Goal: Find contact information: Obtain details needed to contact an individual or organization

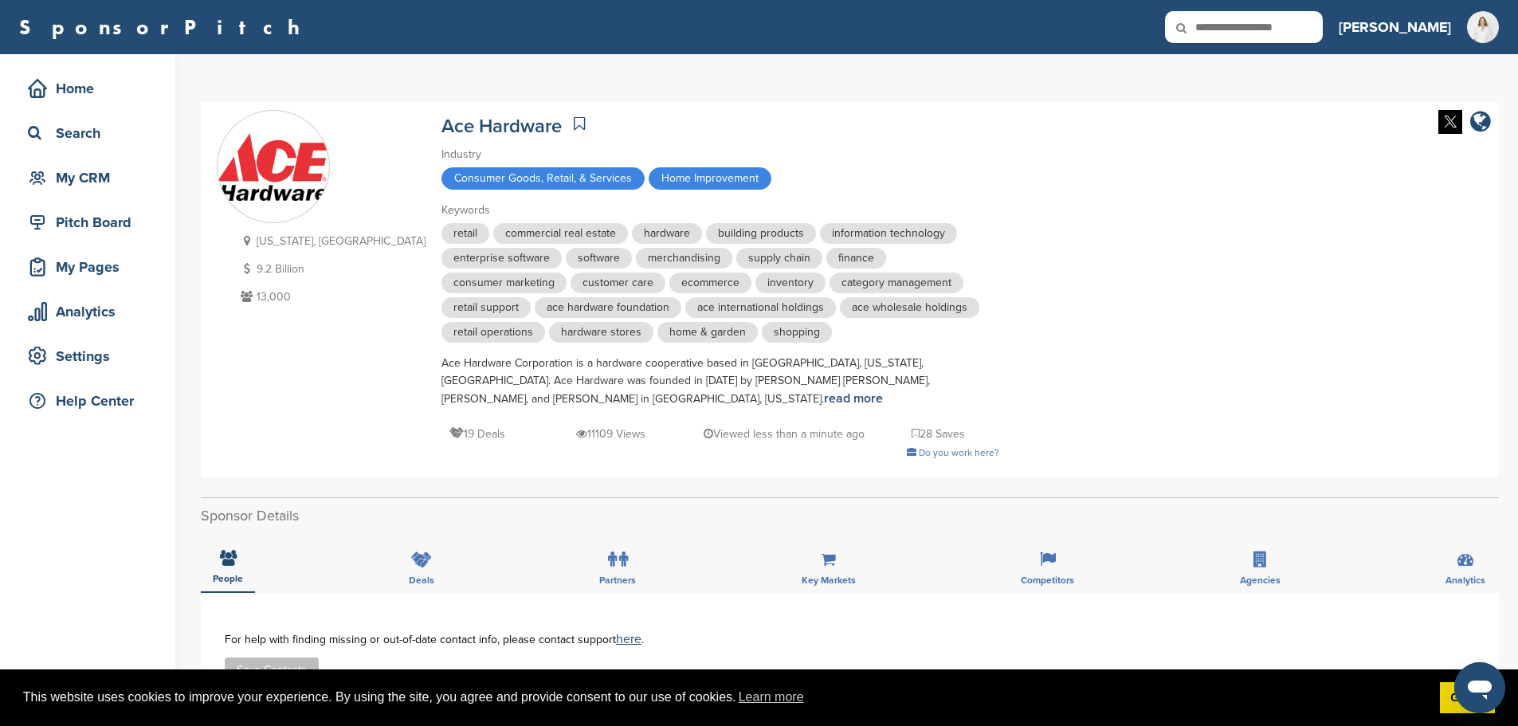
click at [1219, 36] on icon at bounding box center [1192, 27] width 54 height 33
click at [1219, 18] on icon at bounding box center [1192, 27] width 54 height 33
click at [1238, 28] on input "text" at bounding box center [1244, 27] width 158 height 32
type input "**********"
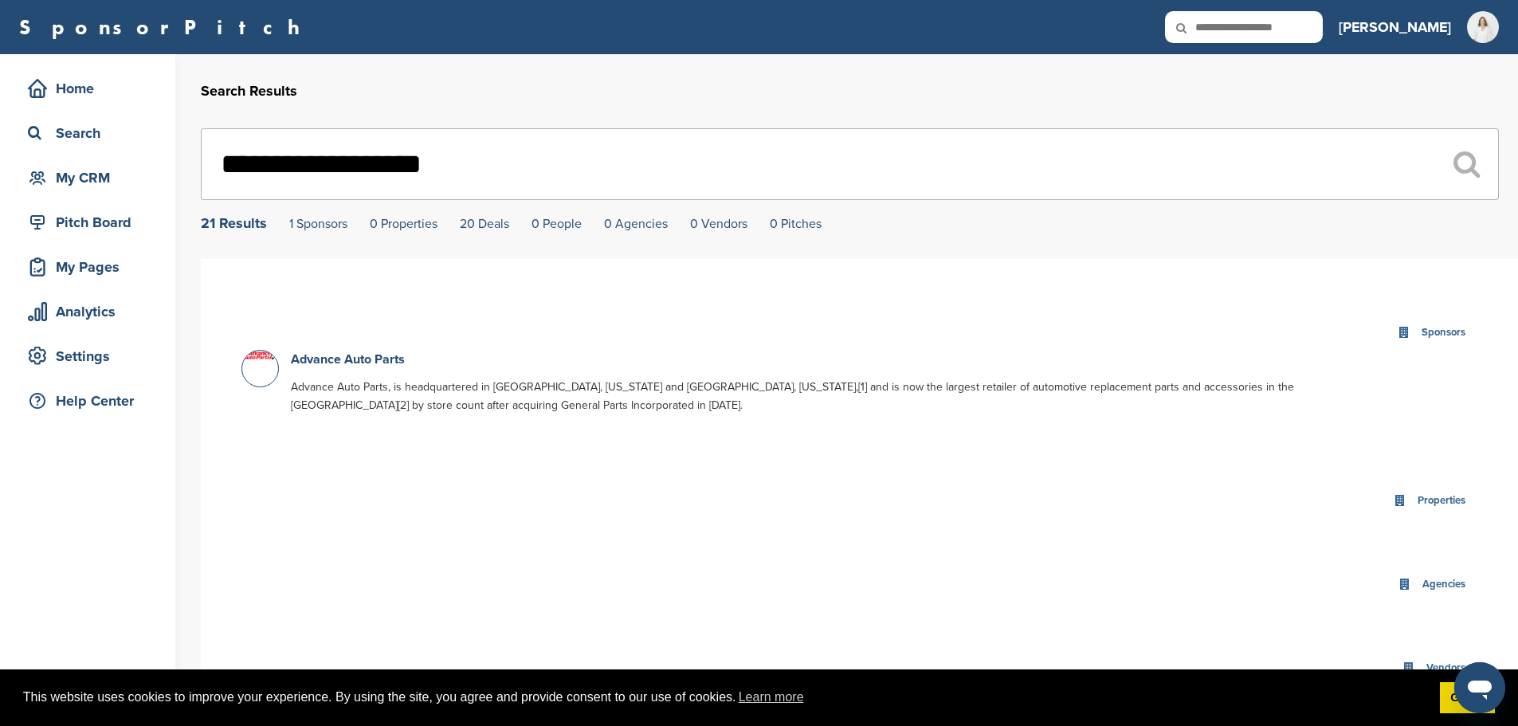
click at [1460, 339] on div "Sponsors" at bounding box center [1444, 333] width 52 height 18
click at [347, 361] on link "Advance Auto Parts" at bounding box center [348, 359] width 114 height 16
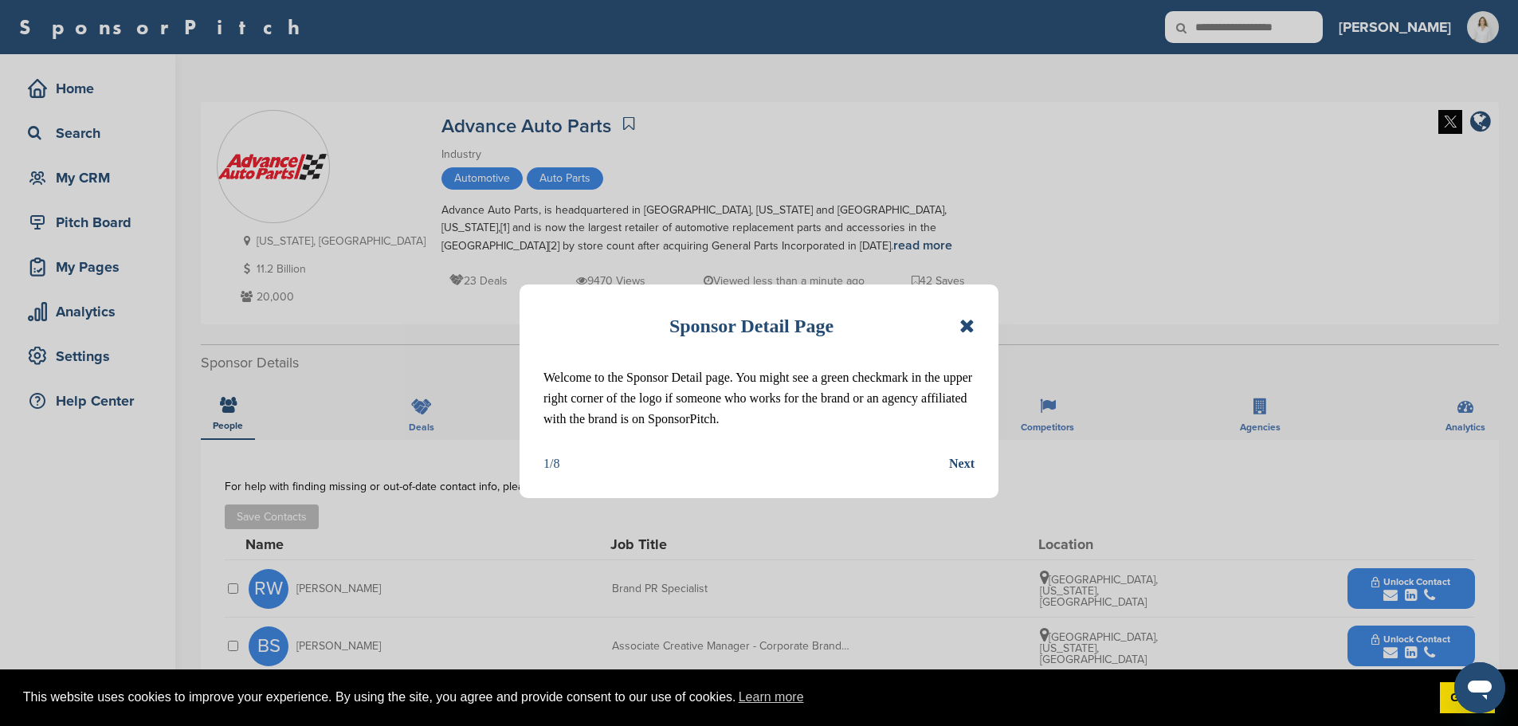
click at [973, 322] on icon at bounding box center [966, 325] width 15 height 19
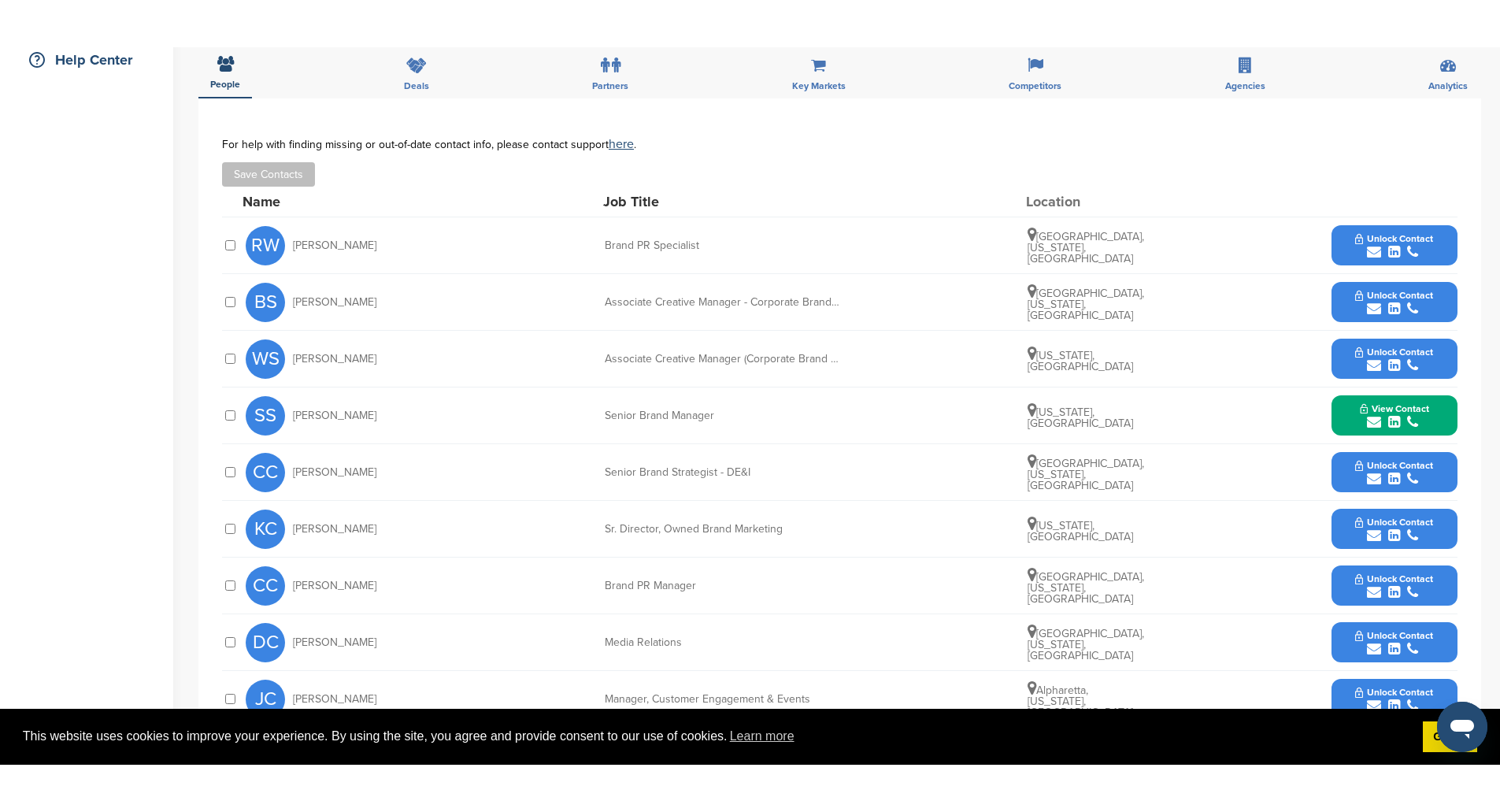
scroll to position [472, 0]
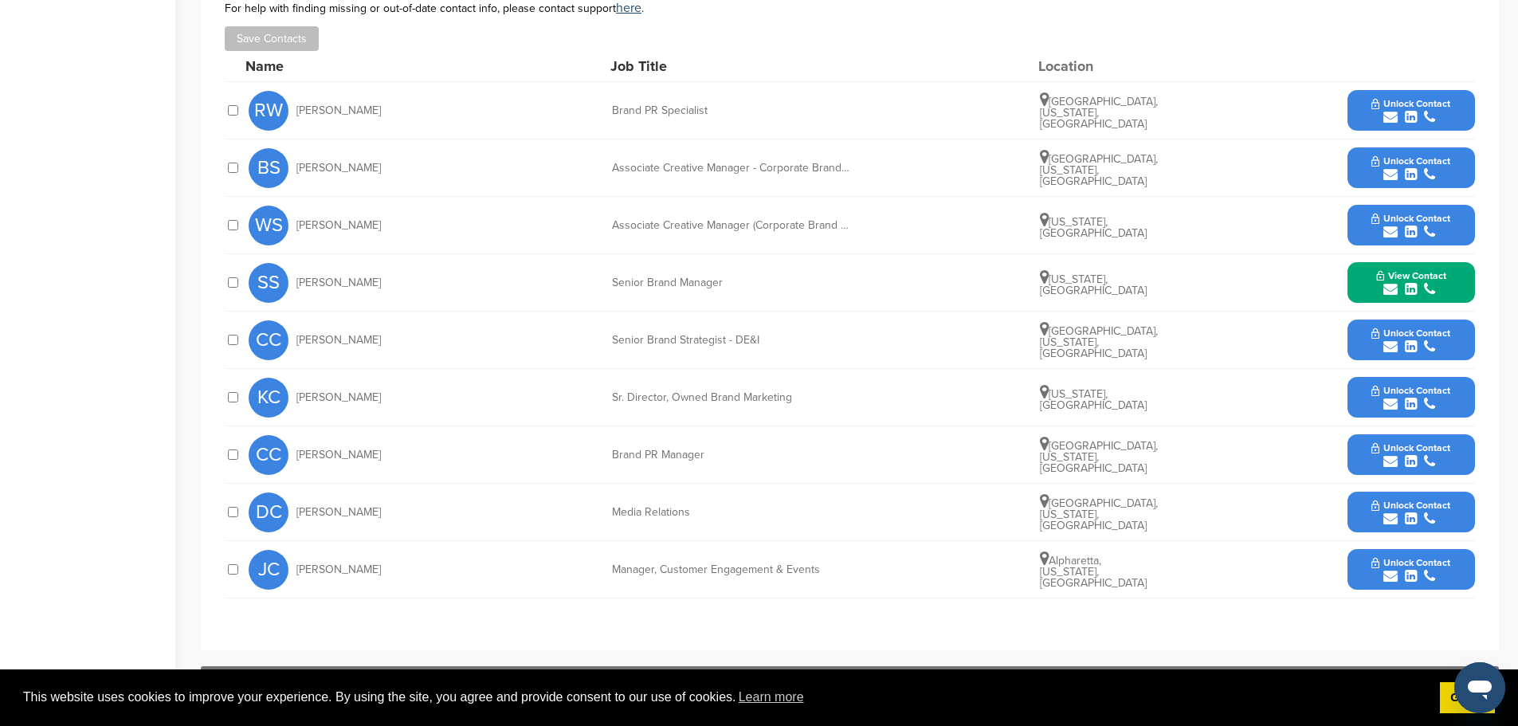
click at [790, 579] on div "JC Jill Cohen Manager, Customer Engagement & Events Alpharetta, Georgia, United…" at bounding box center [862, 569] width 1226 height 57
click at [1446, 558] on span "Unlock Contact" at bounding box center [1411, 562] width 79 height 11
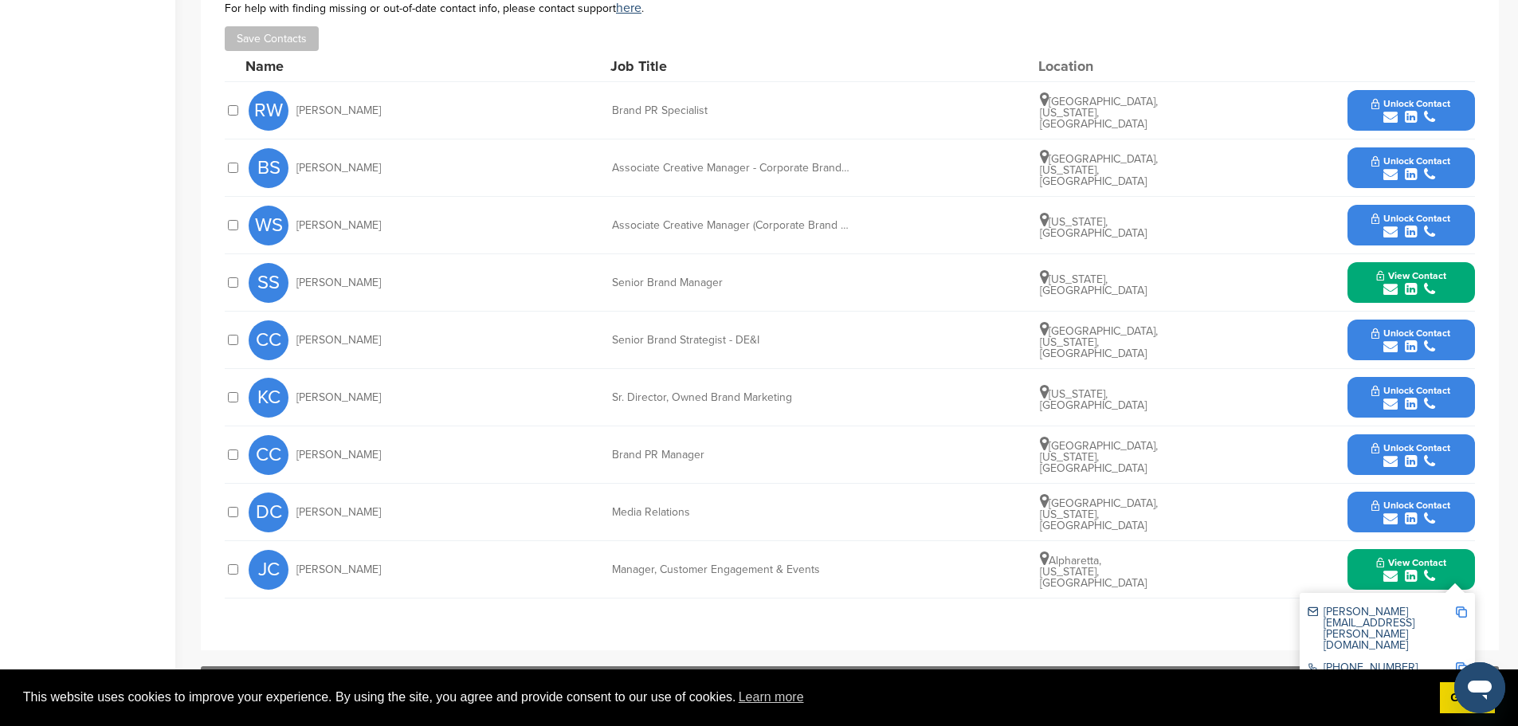
click at [1460, 610] on img at bounding box center [1461, 611] width 11 height 11
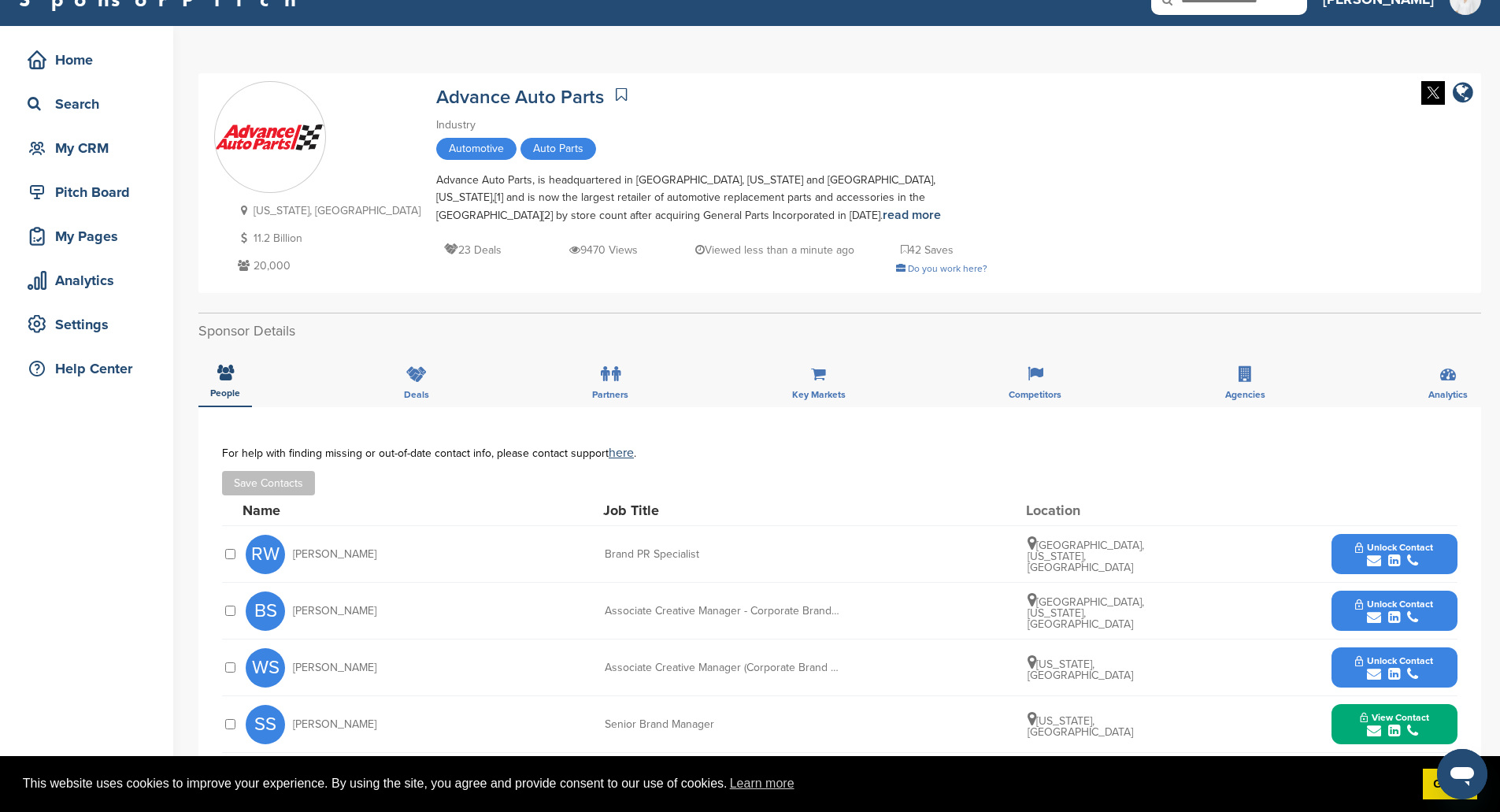
scroll to position [0, 0]
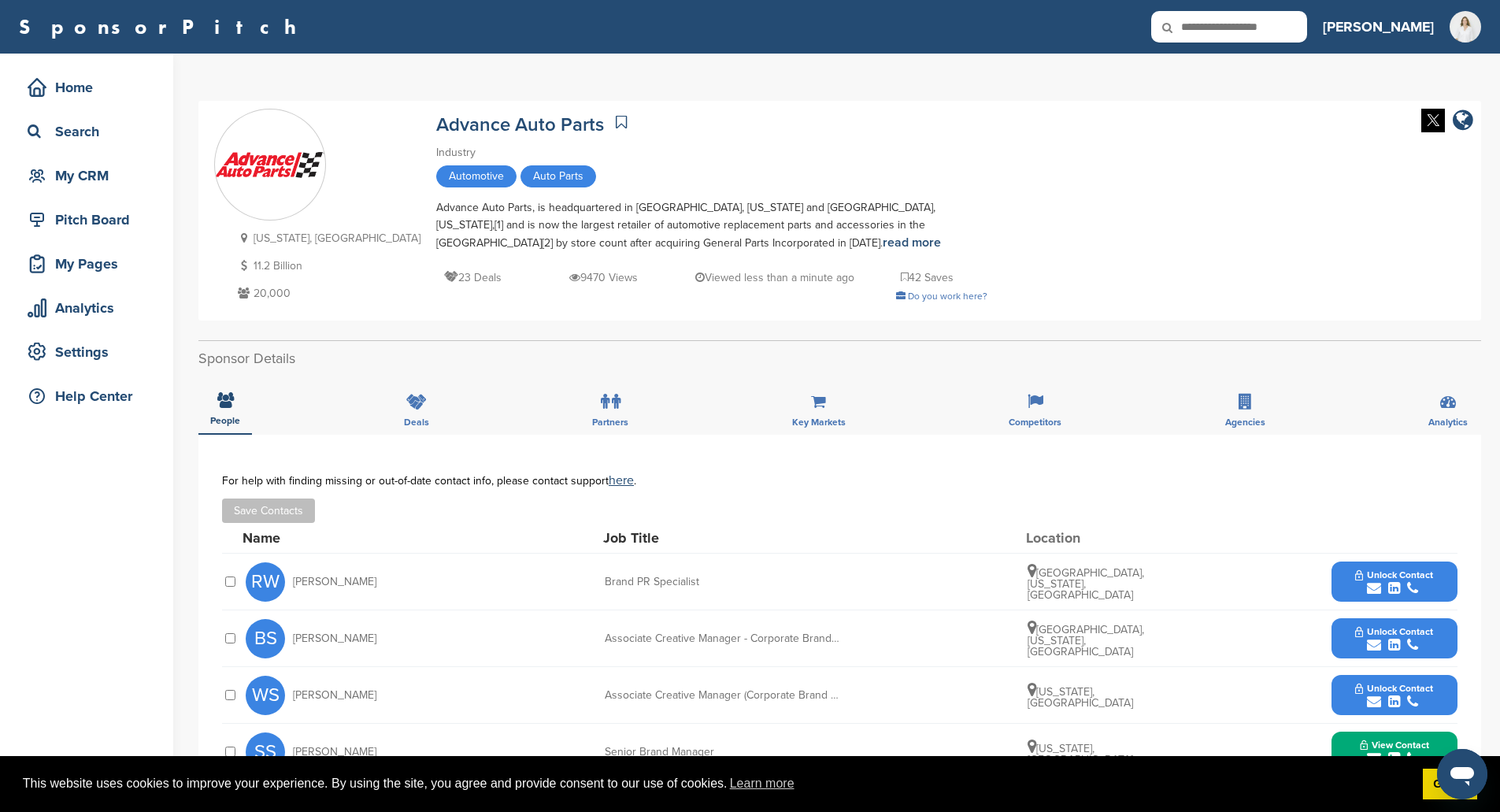
click at [1226, 39] on input "text" at bounding box center [1229, 27] width 156 height 32
type input "*****"
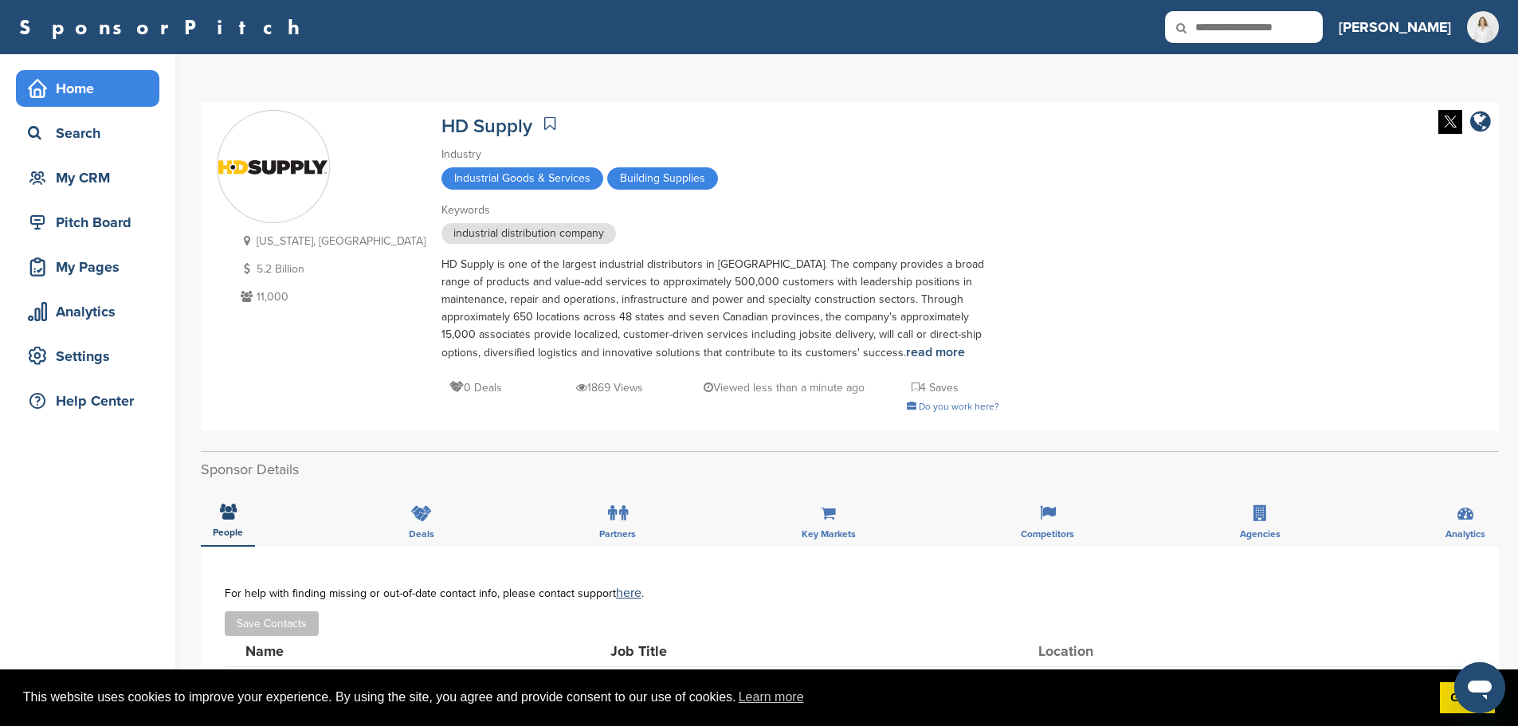
click at [74, 90] on div "Home" at bounding box center [91, 88] width 135 height 29
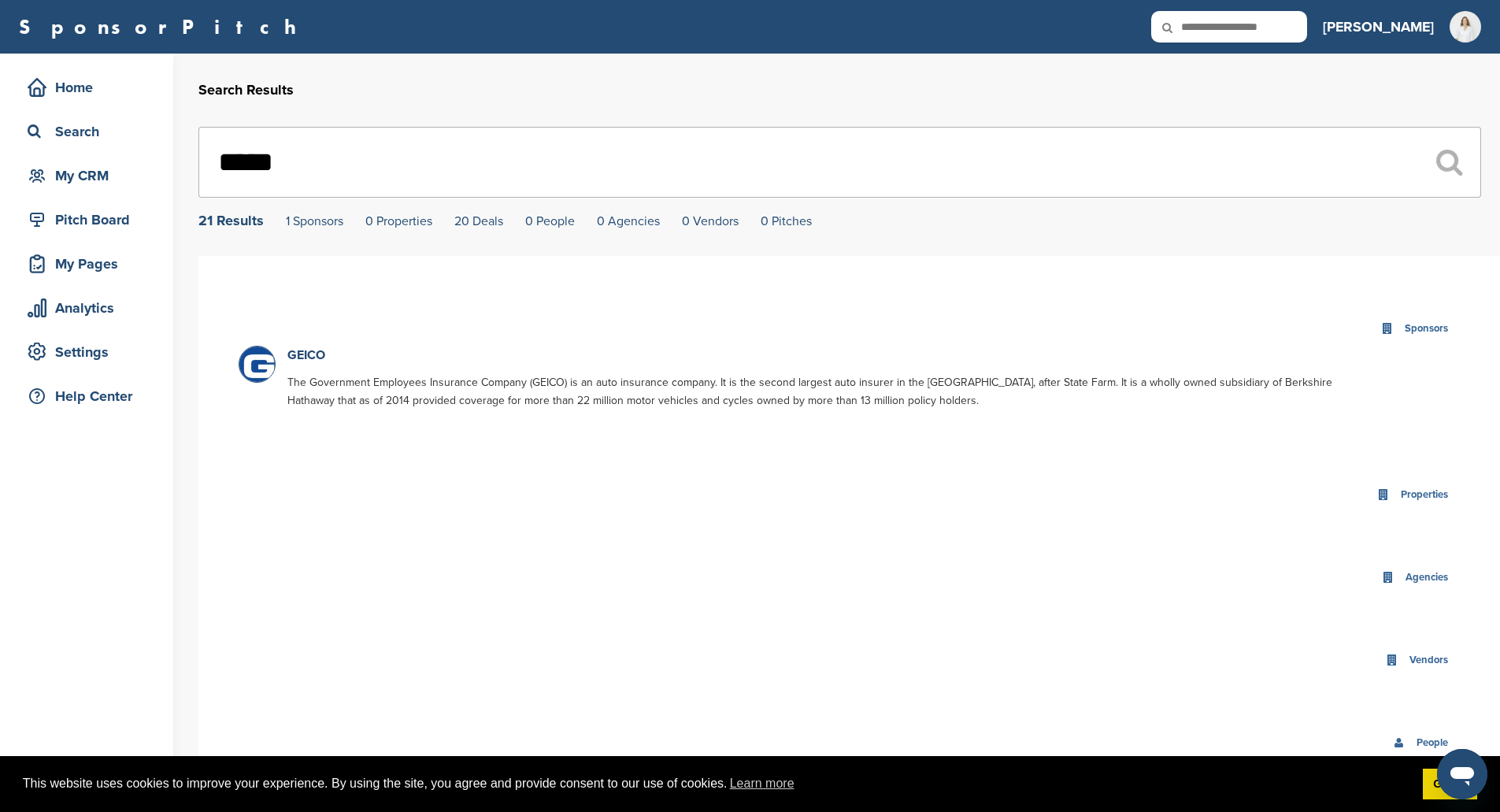
click at [261, 365] on img at bounding box center [259, 366] width 40 height 40
click at [312, 358] on link "GEICO" at bounding box center [306, 355] width 38 height 16
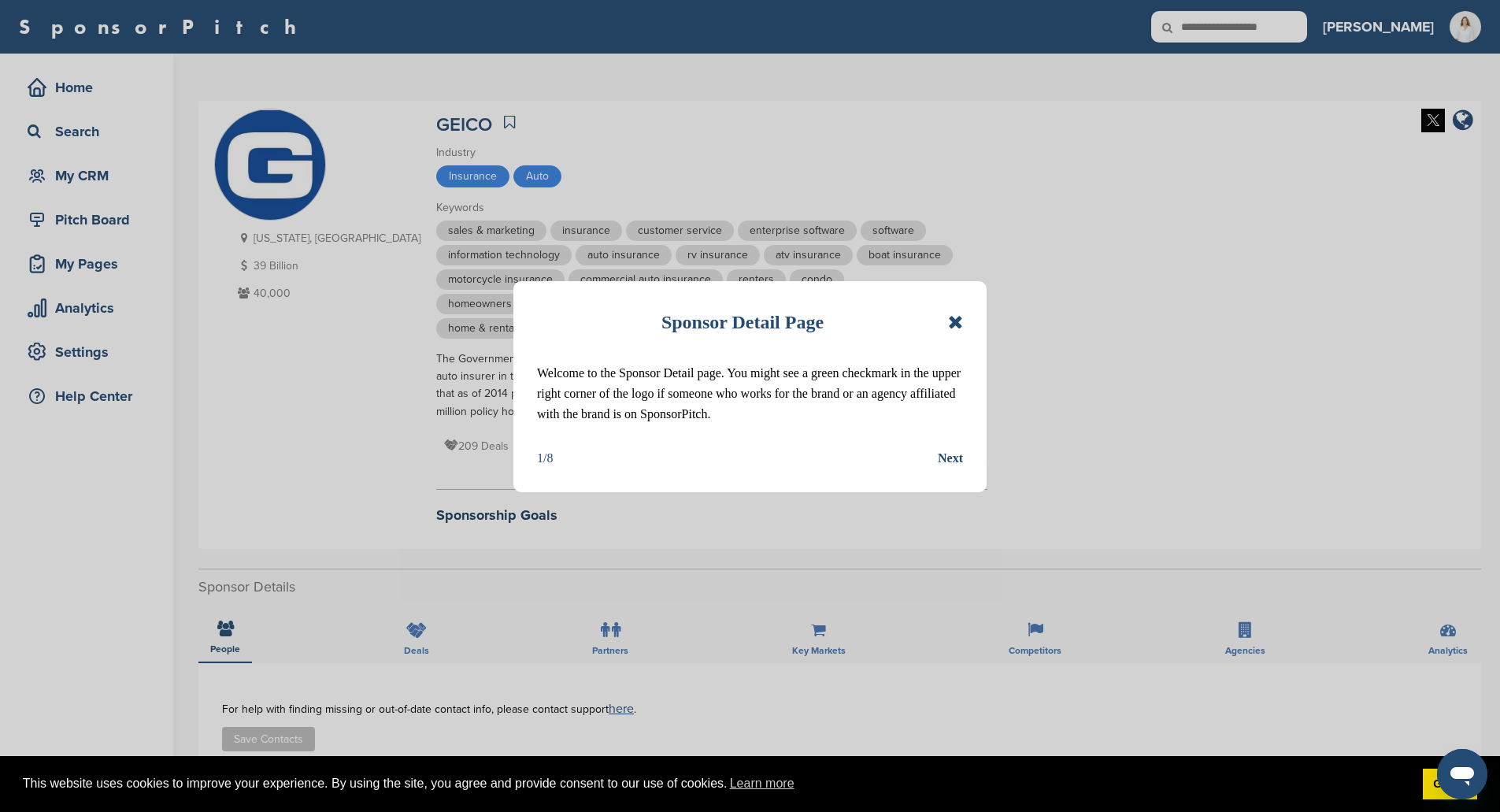
click at [956, 320] on icon at bounding box center [955, 321] width 15 height 19
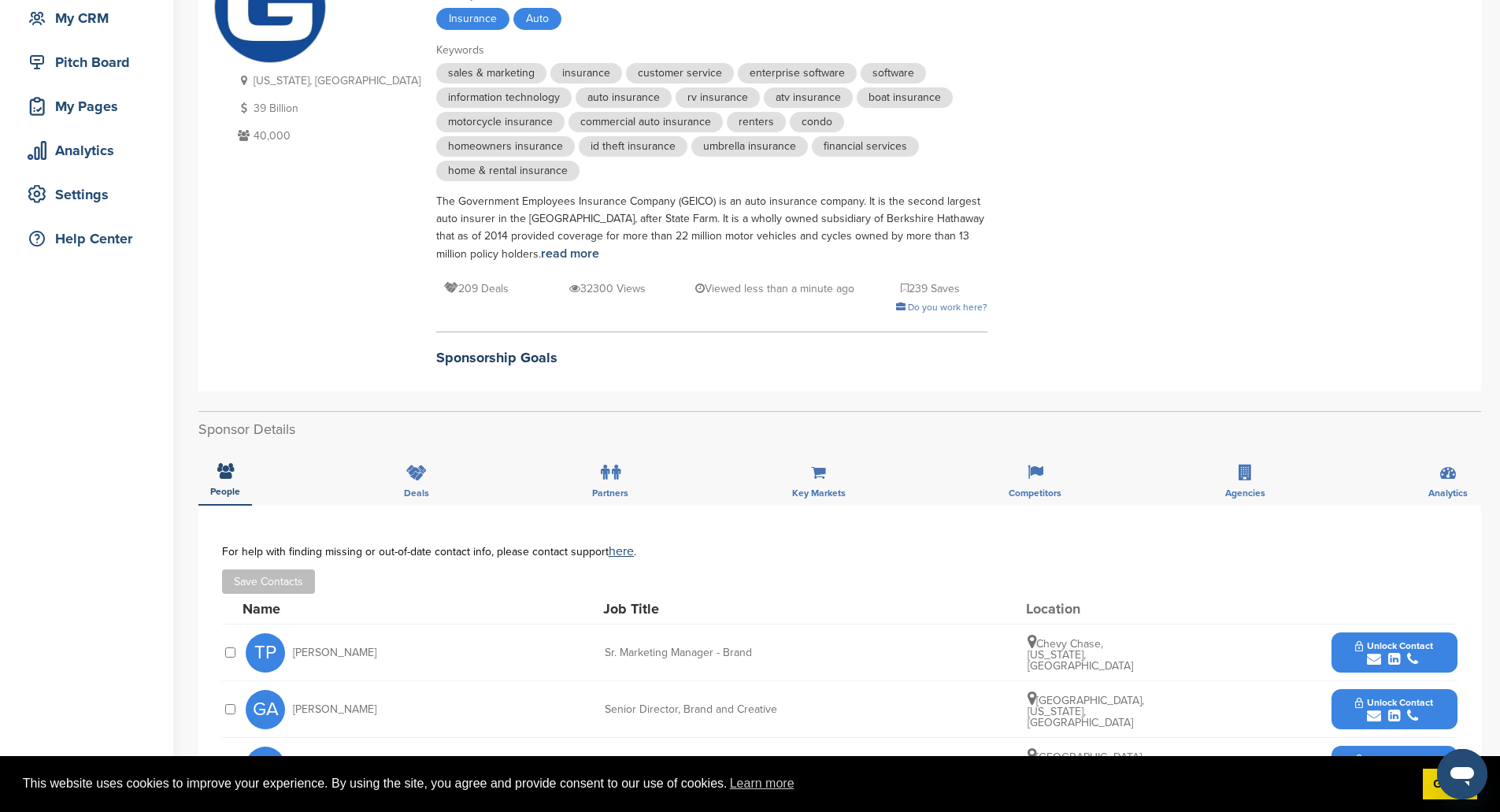
scroll to position [315, 0]
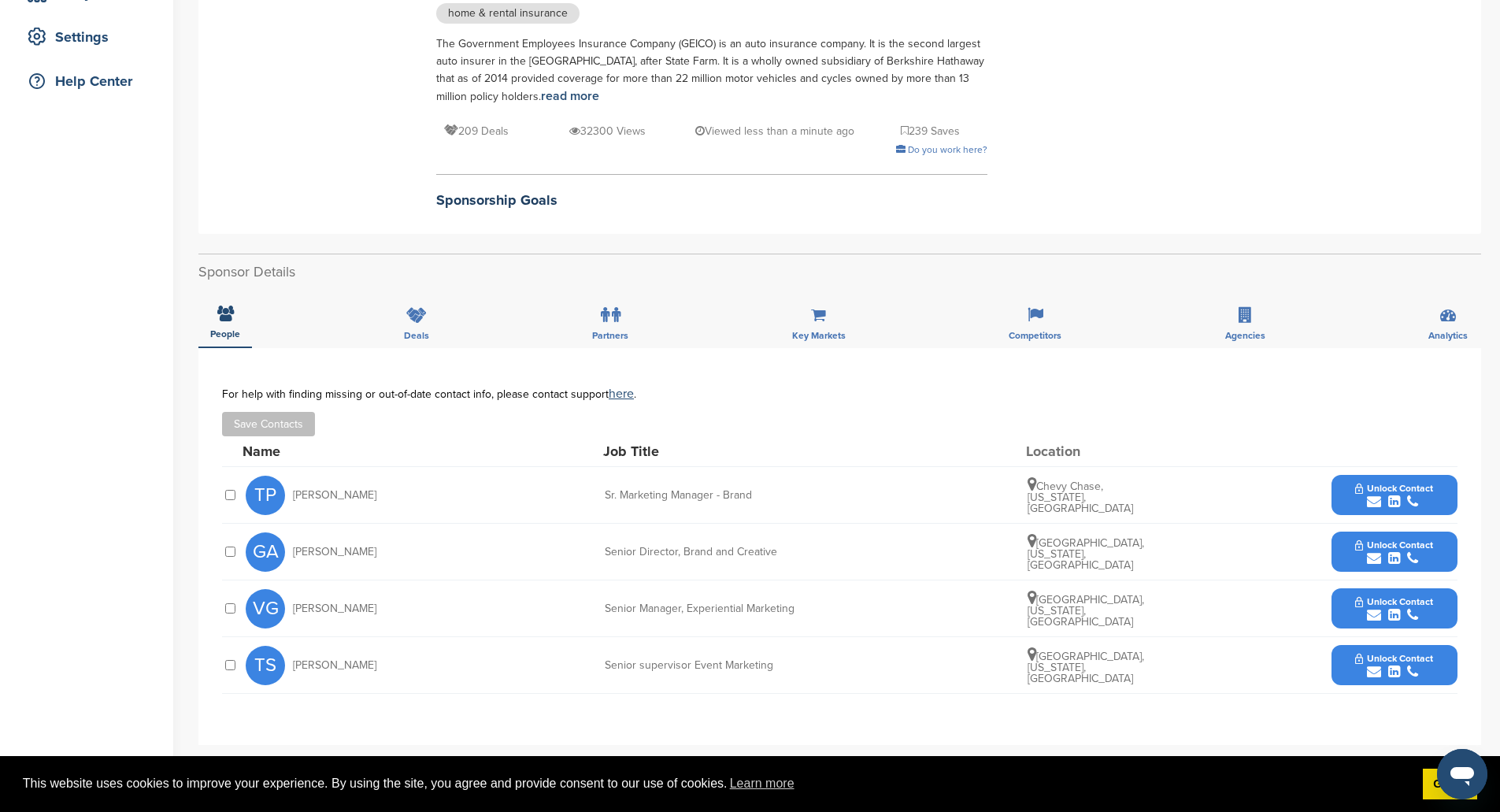
click at [1441, 471] on button "Unlock Contact" at bounding box center [1393, 495] width 116 height 47
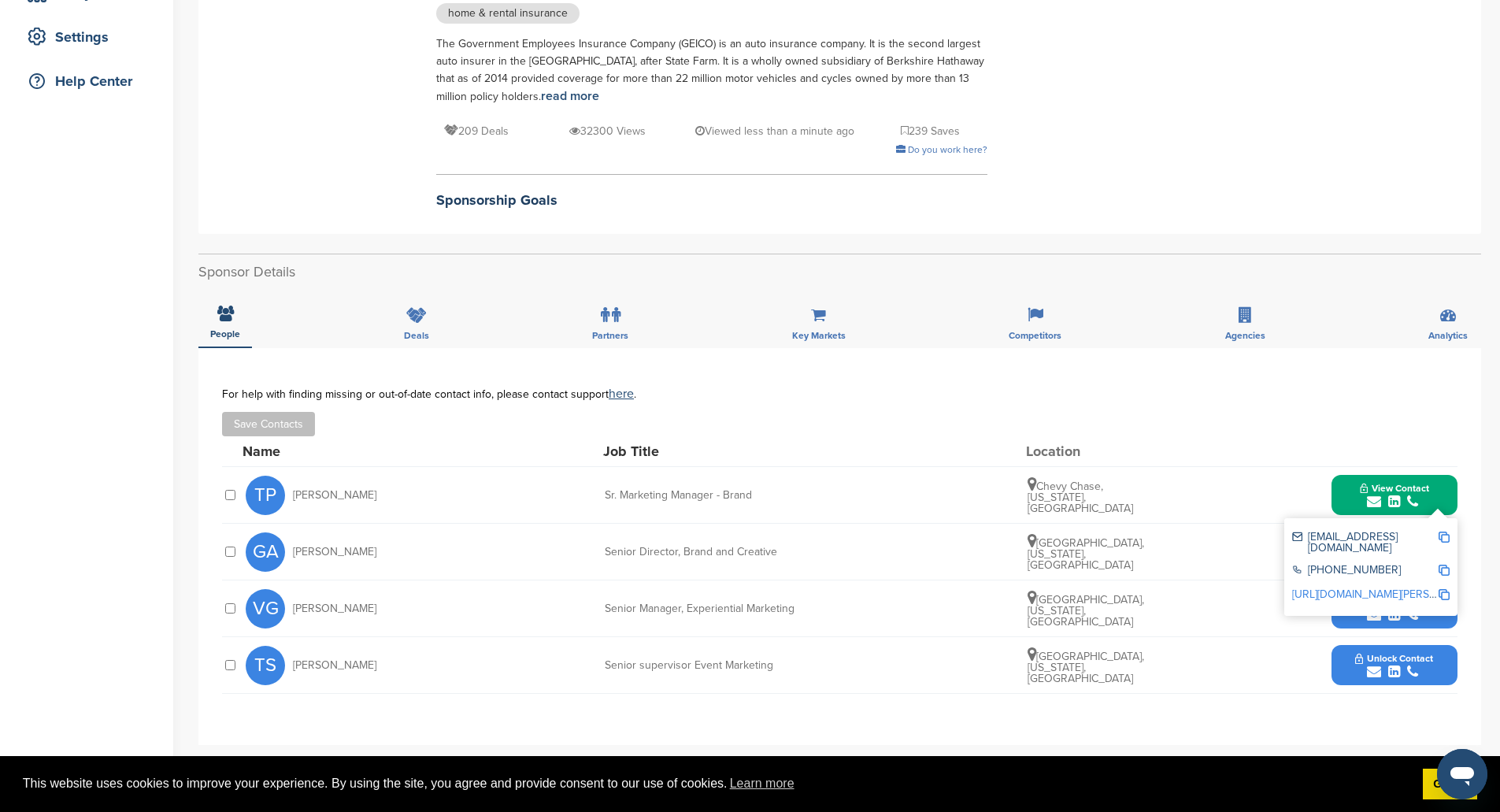
click at [1447, 531] on img at bounding box center [1444, 536] width 11 height 11
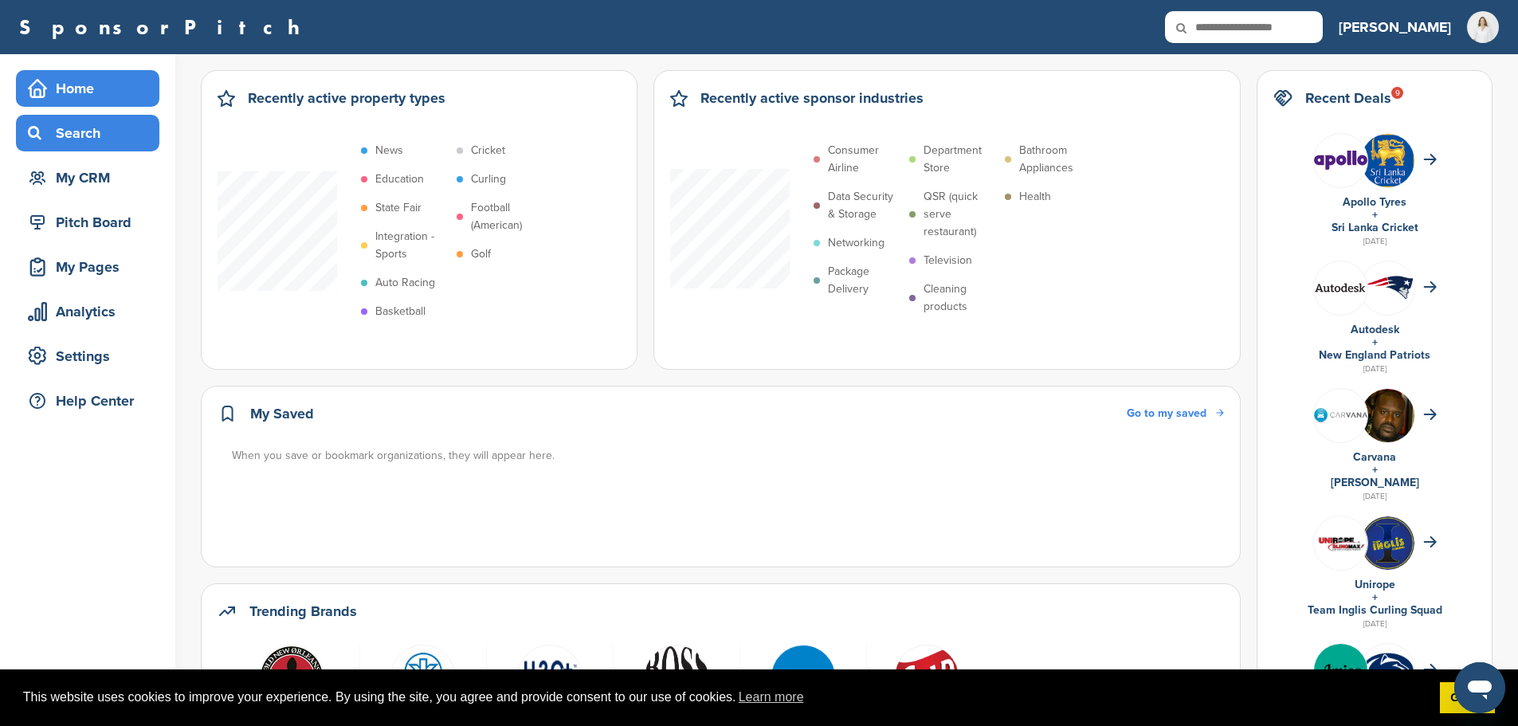
click at [100, 135] on div "Search" at bounding box center [91, 133] width 135 height 29
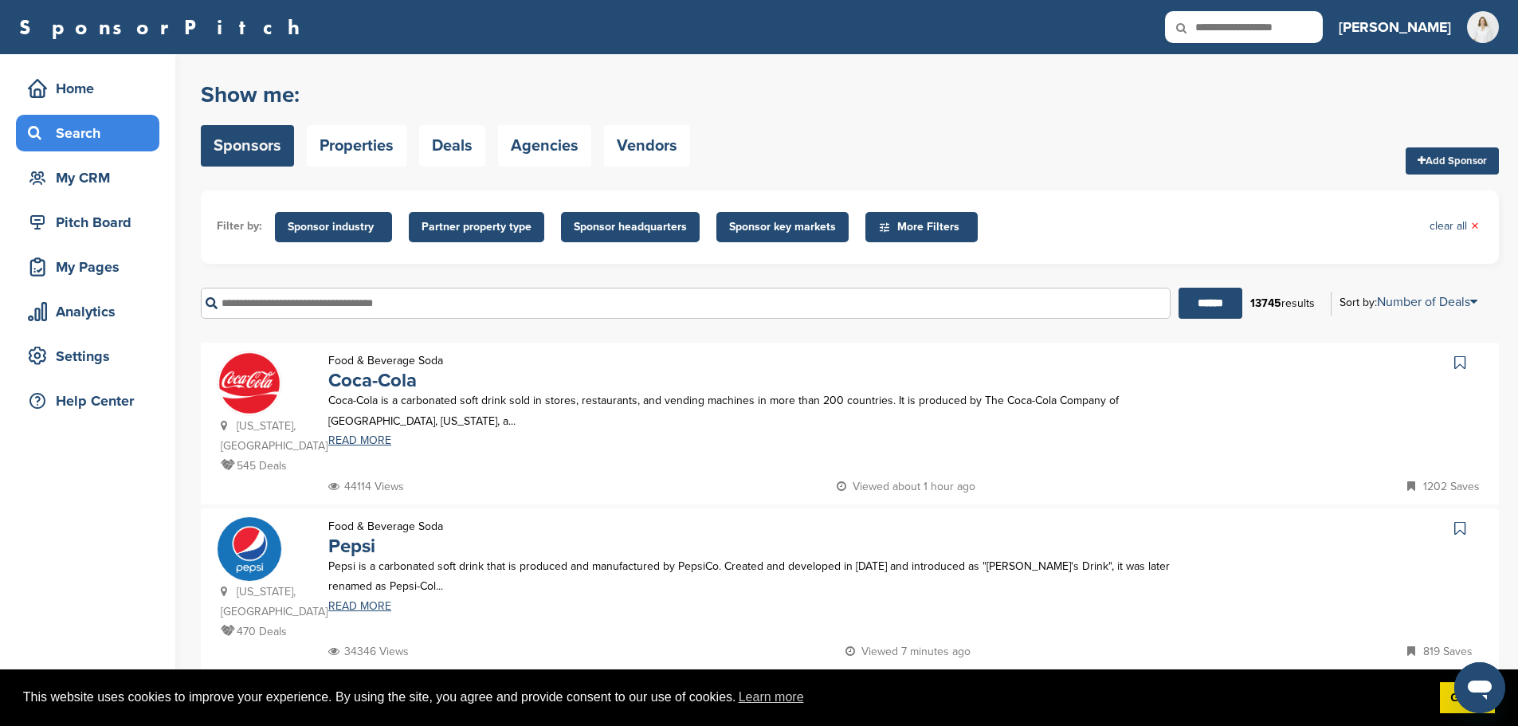
click at [314, 222] on span "Sponsor industry" at bounding box center [334, 227] width 92 height 18
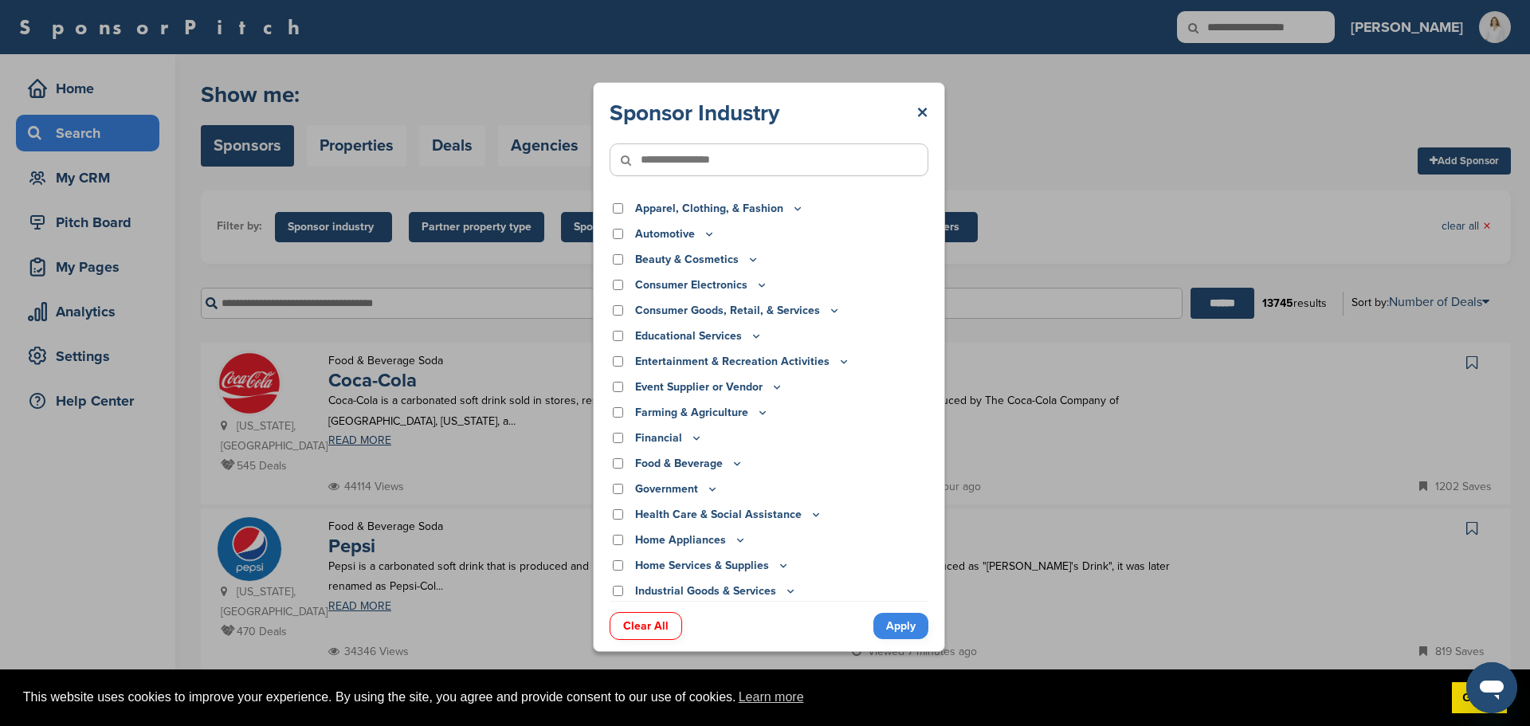
click at [620, 214] on div "Apparel, Clothing, & Fashion" at bounding box center [769, 209] width 319 height 18
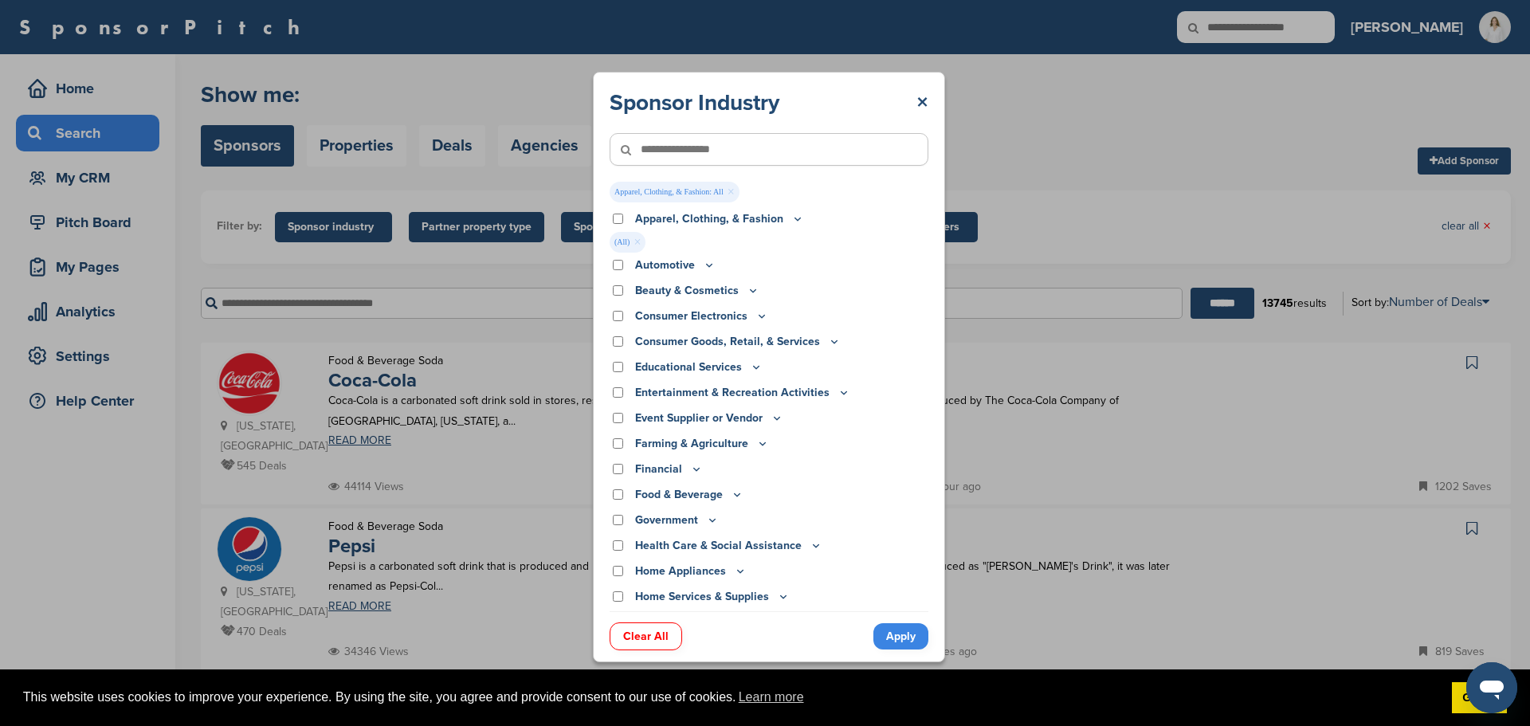
click at [881, 645] on link "Apply" at bounding box center [900, 636] width 55 height 26
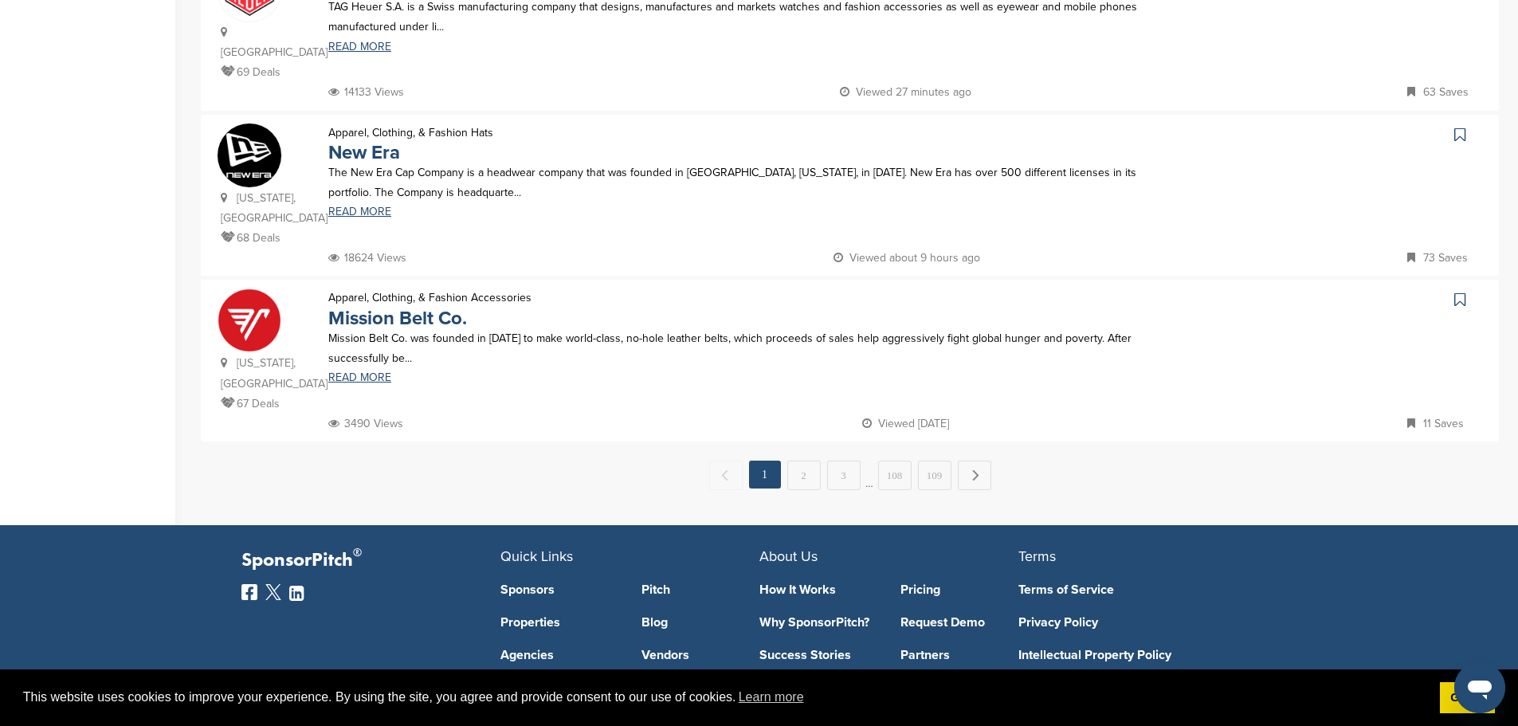
scroll to position [1594, 0]
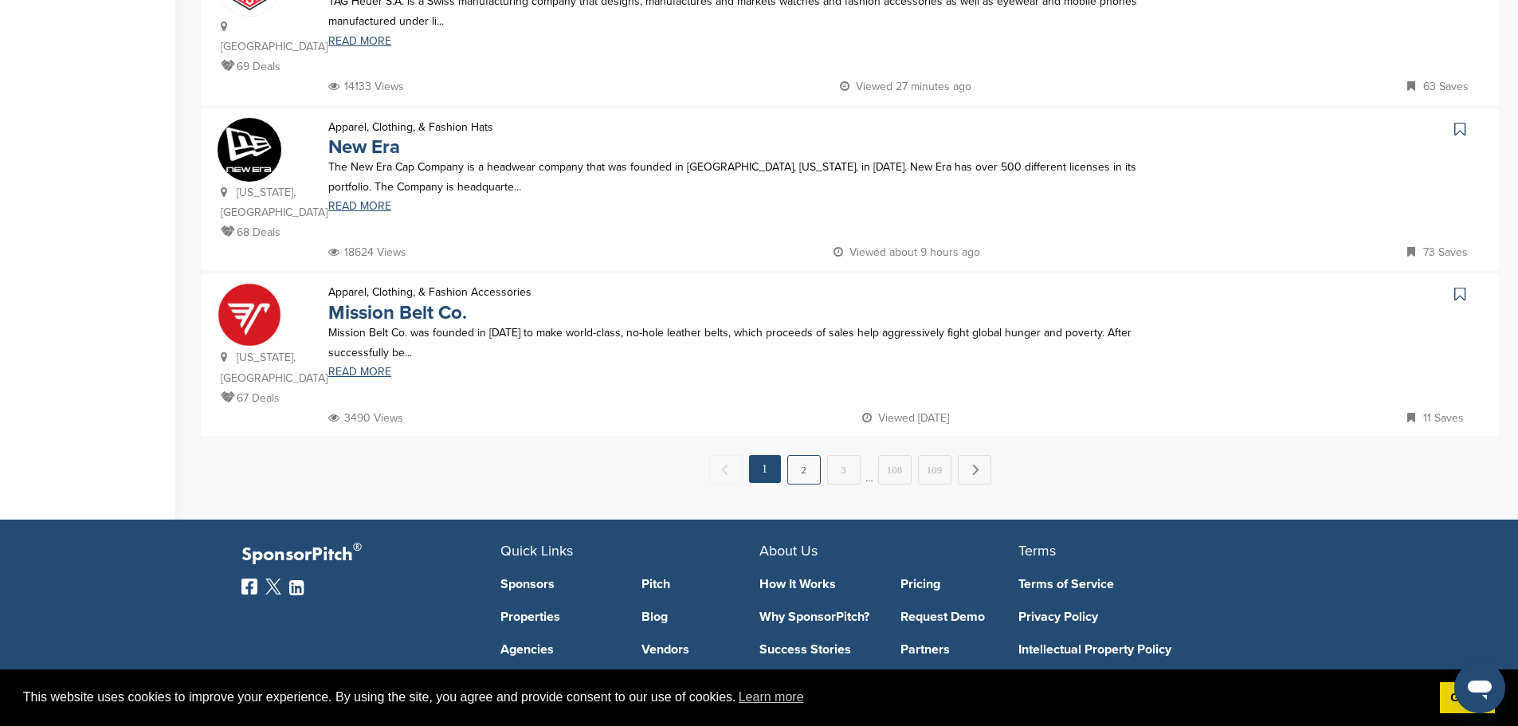
click at [812, 455] on link "2" at bounding box center [803, 469] width 33 height 29
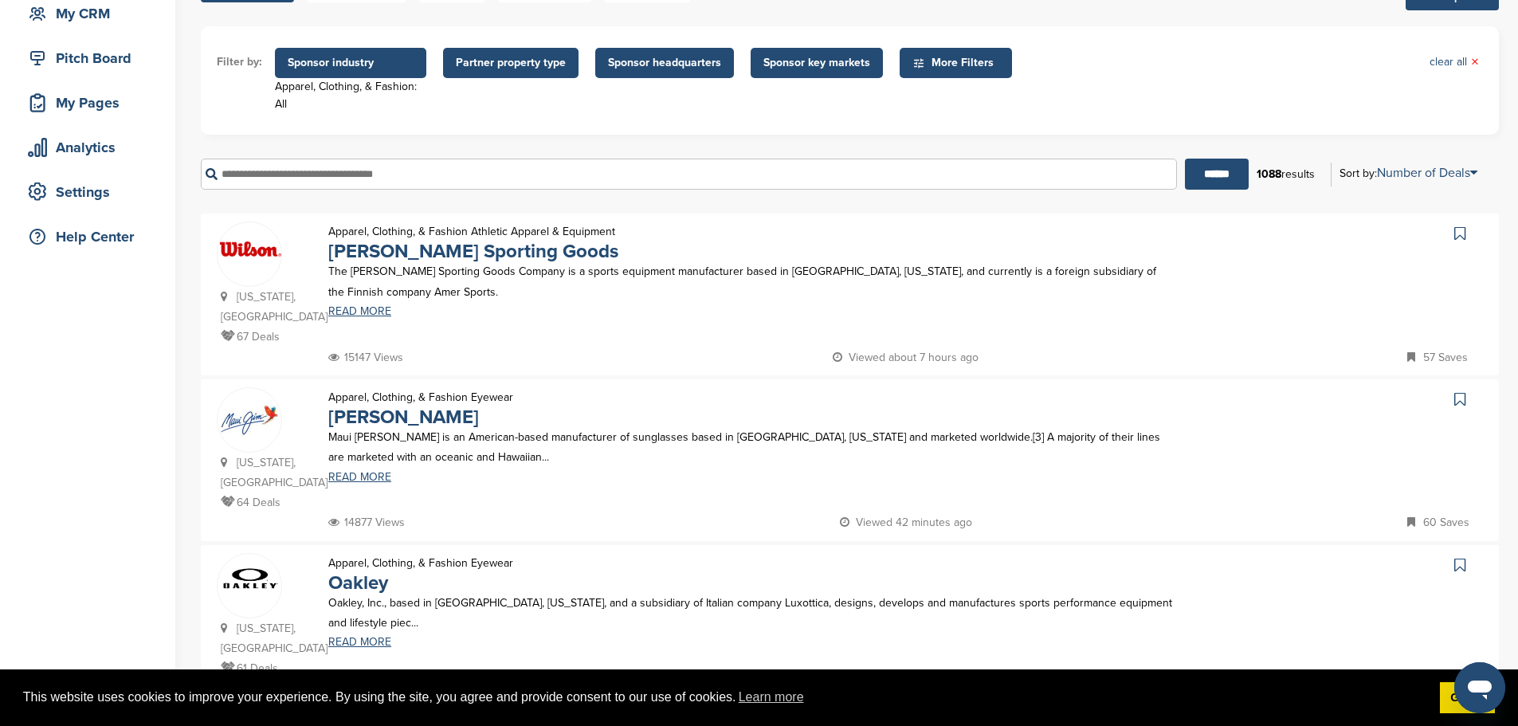
scroll to position [478, 0]
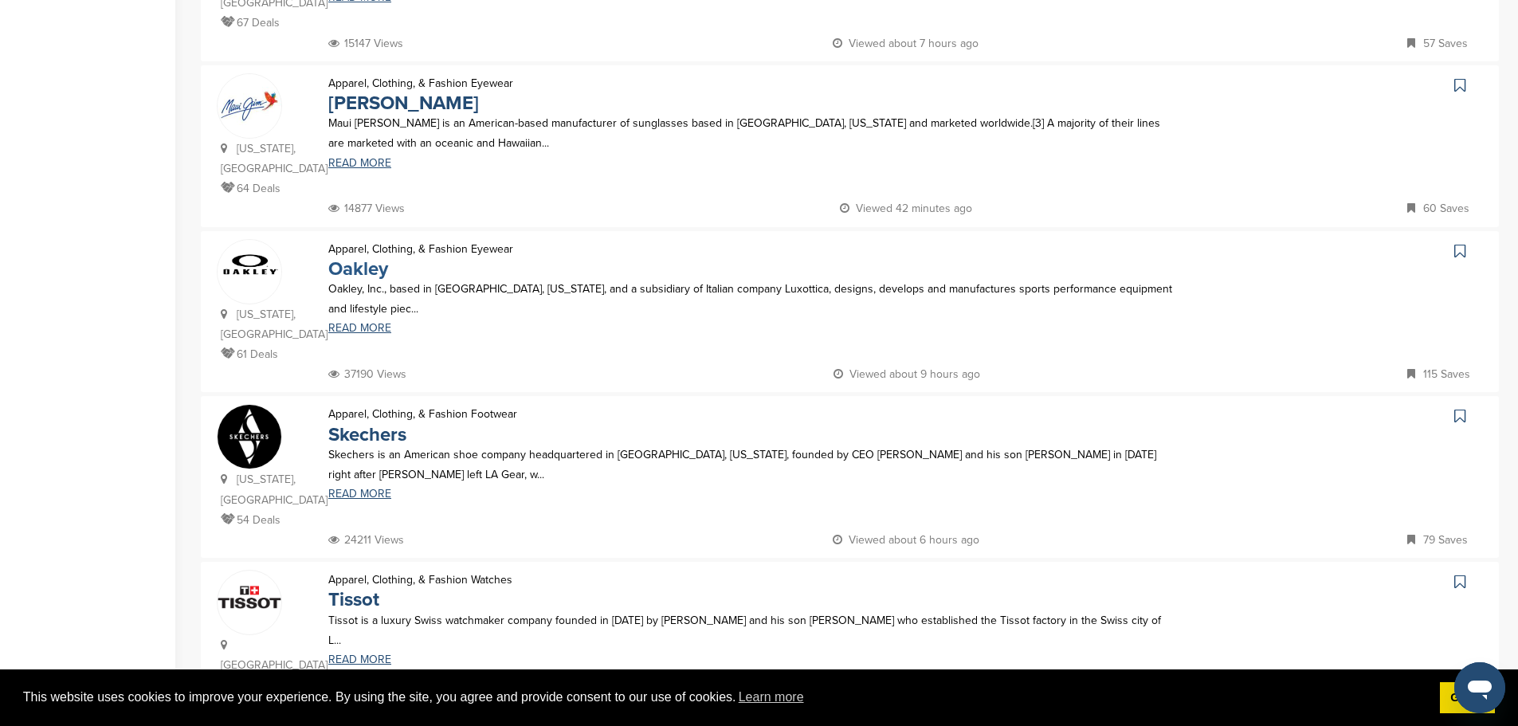
click at [362, 257] on link "Oakley" at bounding box center [358, 268] width 60 height 23
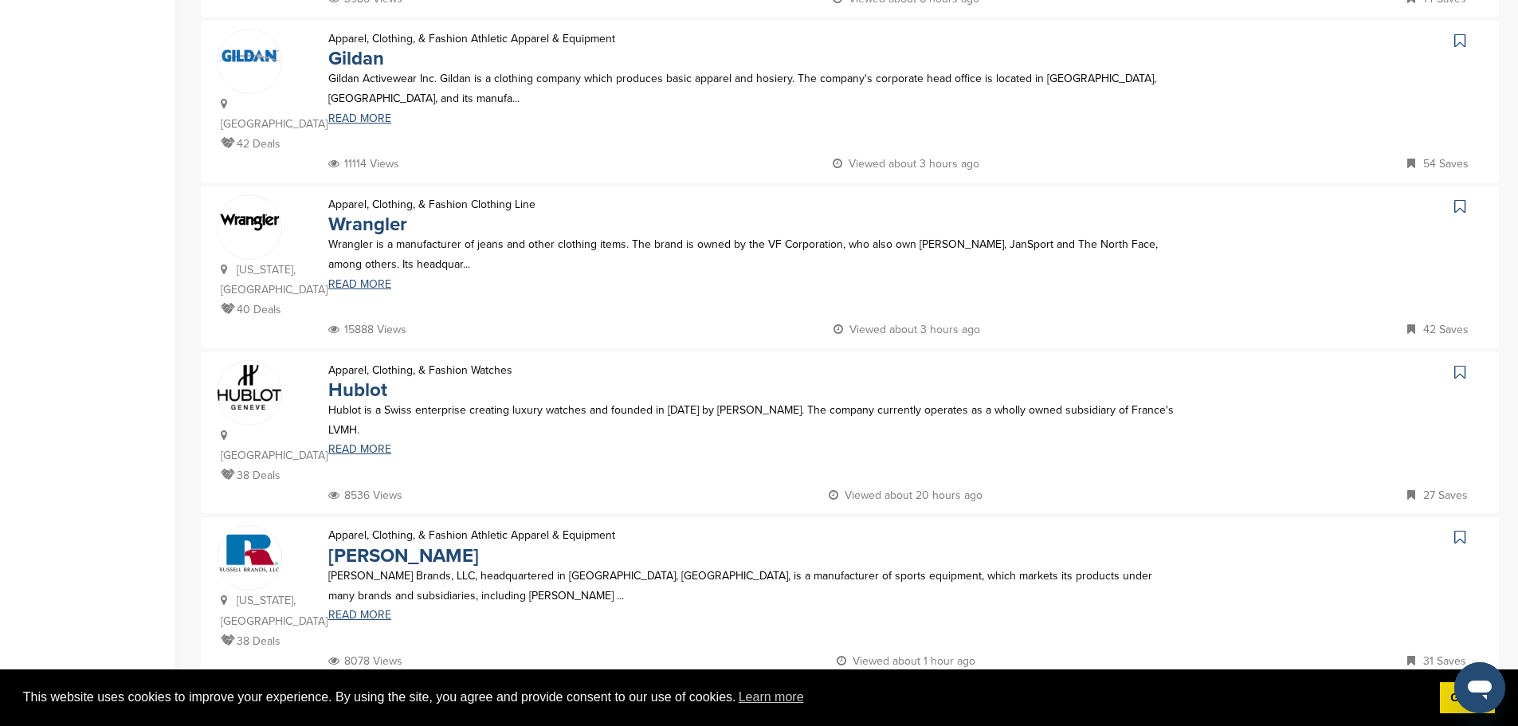
scroll to position [1195, 0]
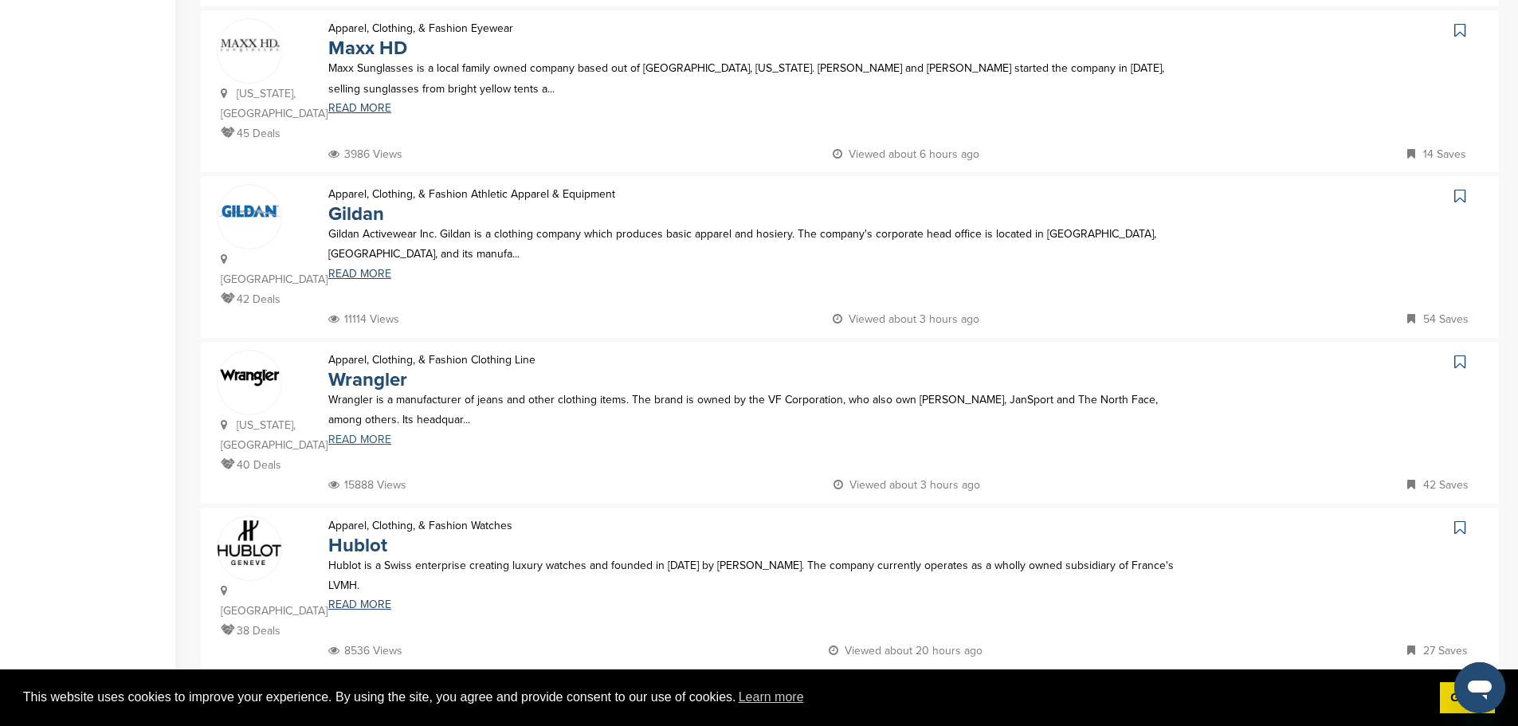
click at [359, 434] on link "READ MORE" at bounding box center [751, 439] width 846 height 11
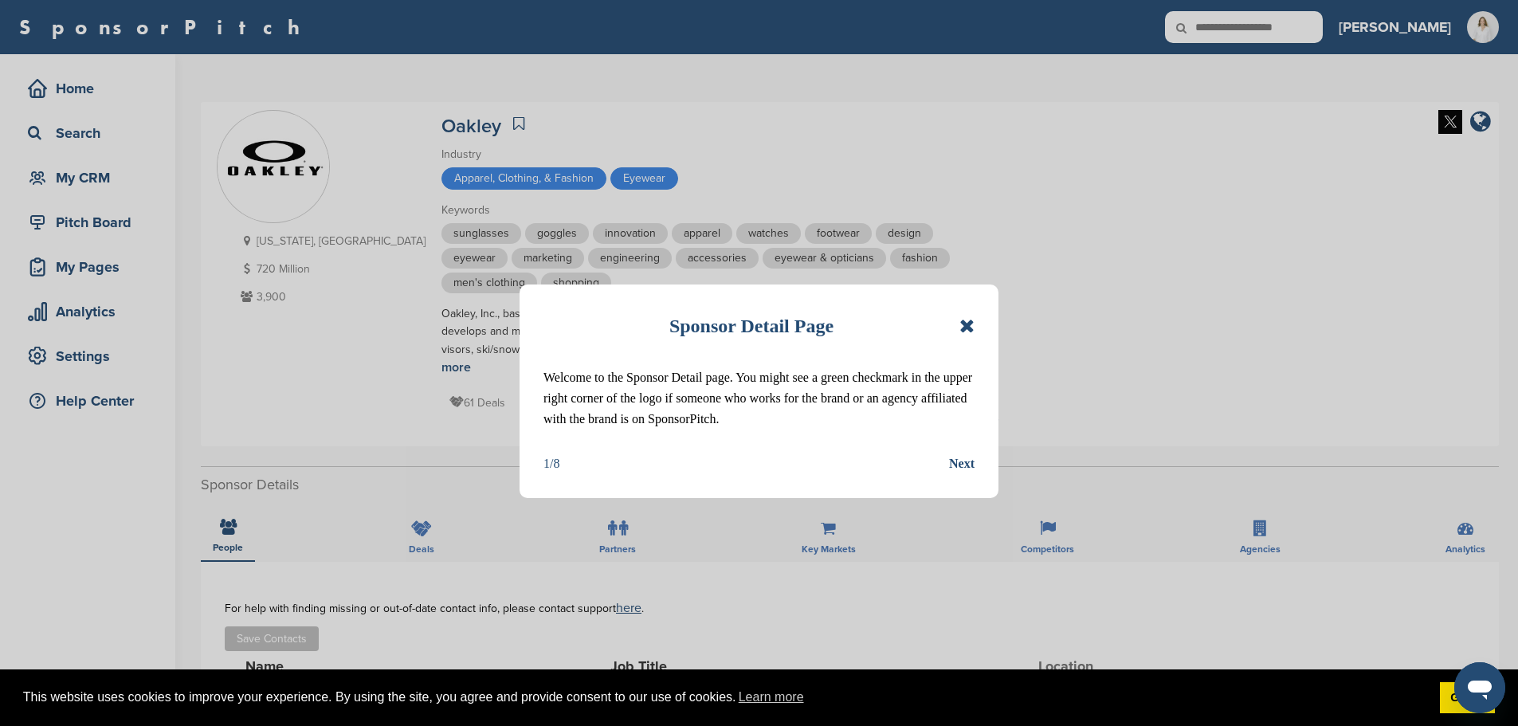
click at [969, 323] on icon at bounding box center [966, 325] width 15 height 19
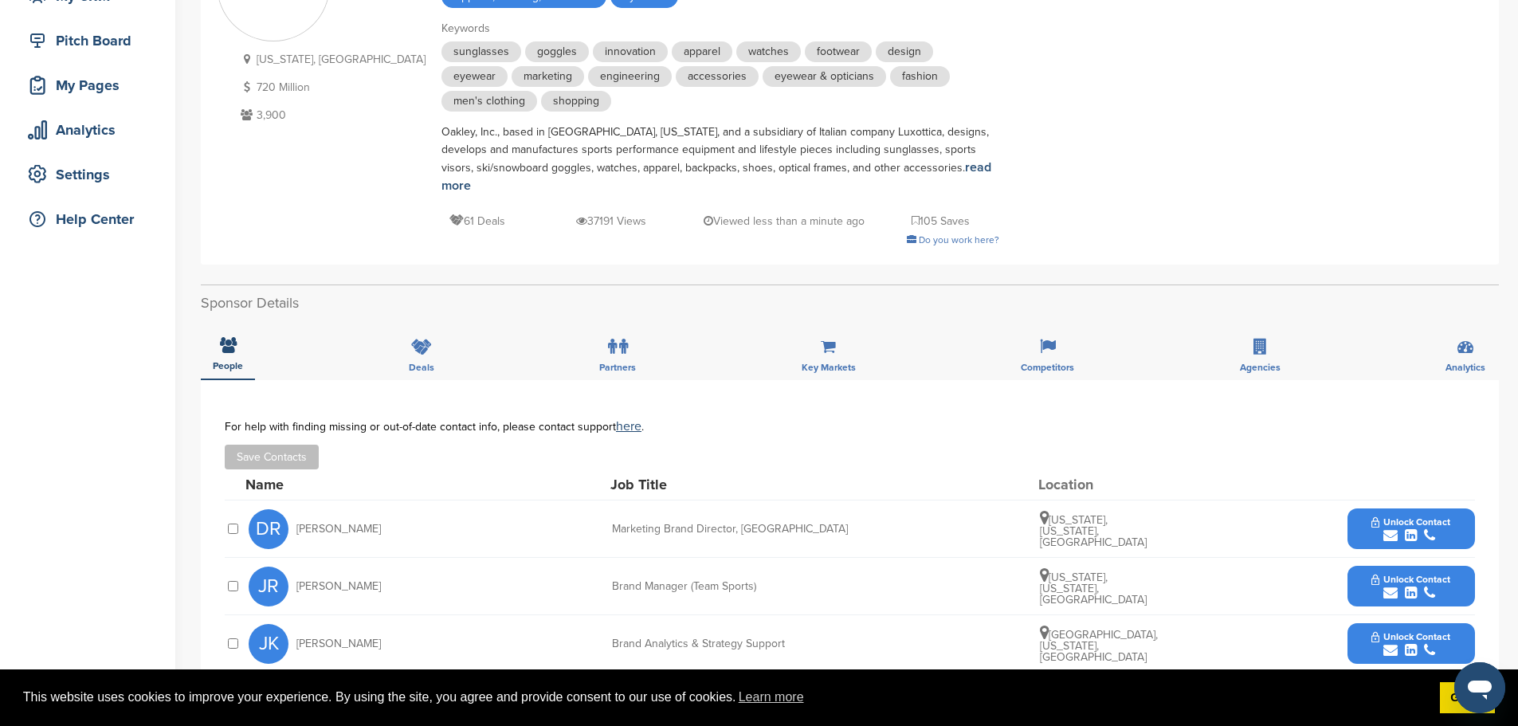
scroll to position [319, 0]
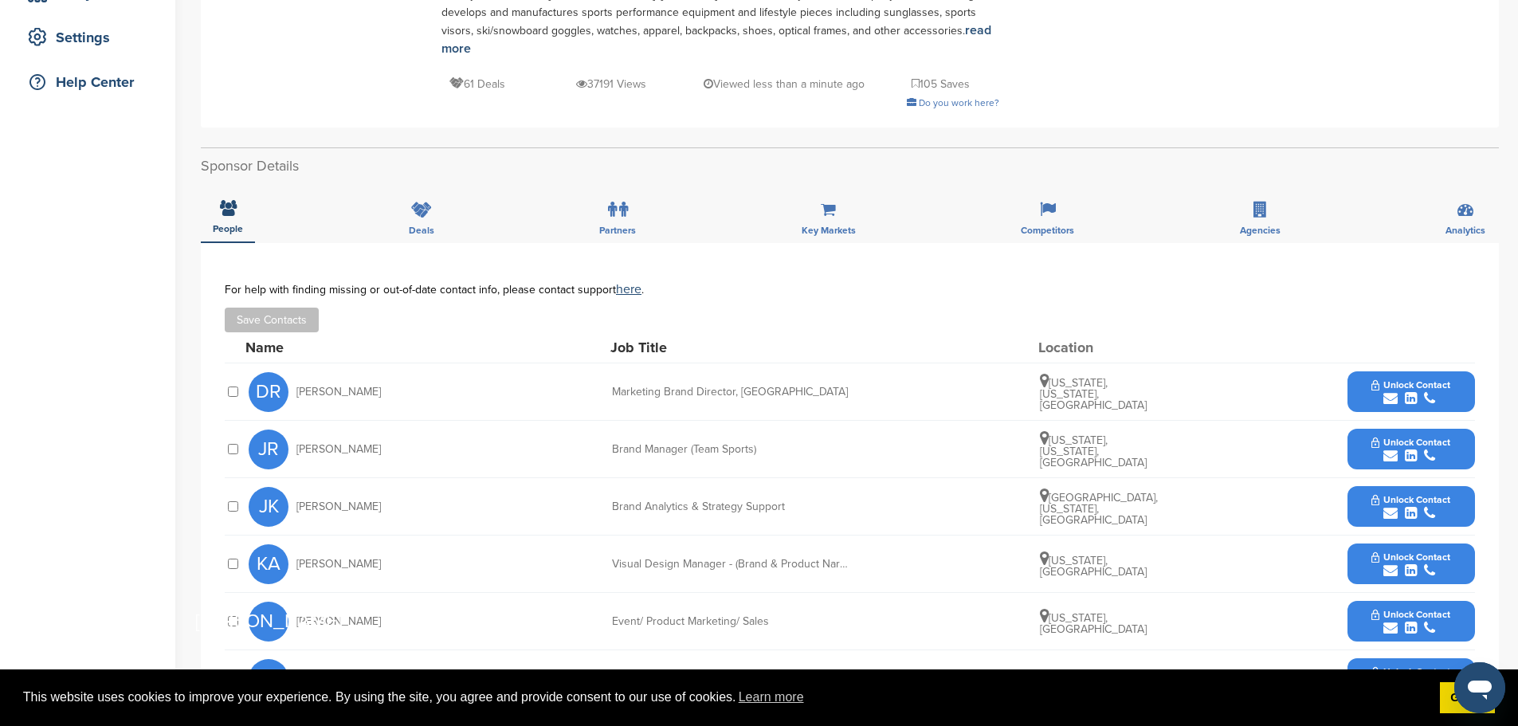
click at [1458, 368] on button "Unlock Contact" at bounding box center [1410, 392] width 117 height 48
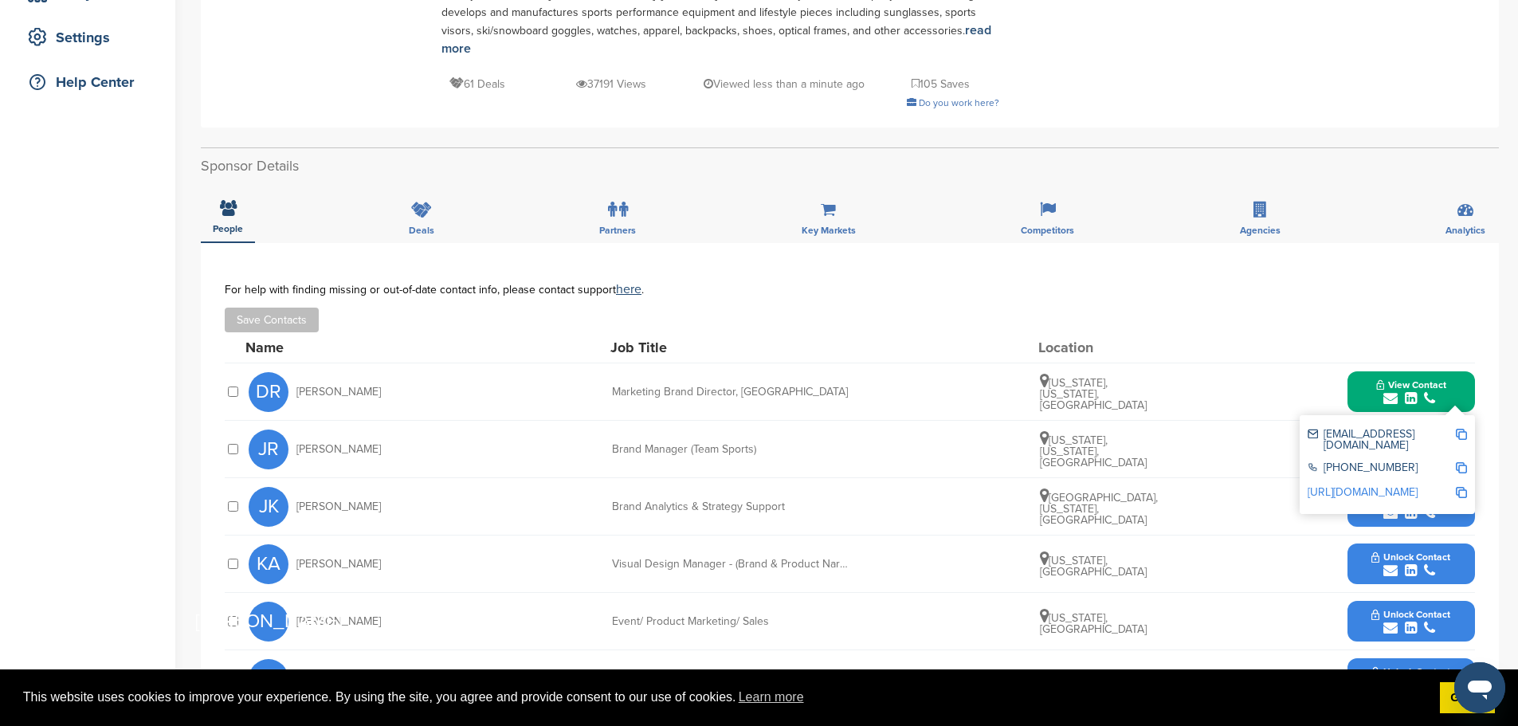
click at [1462, 423] on div "drosenberg@oakley.com" at bounding box center [1387, 439] width 159 height 33
click at [1460, 429] on img at bounding box center [1461, 434] width 11 height 11
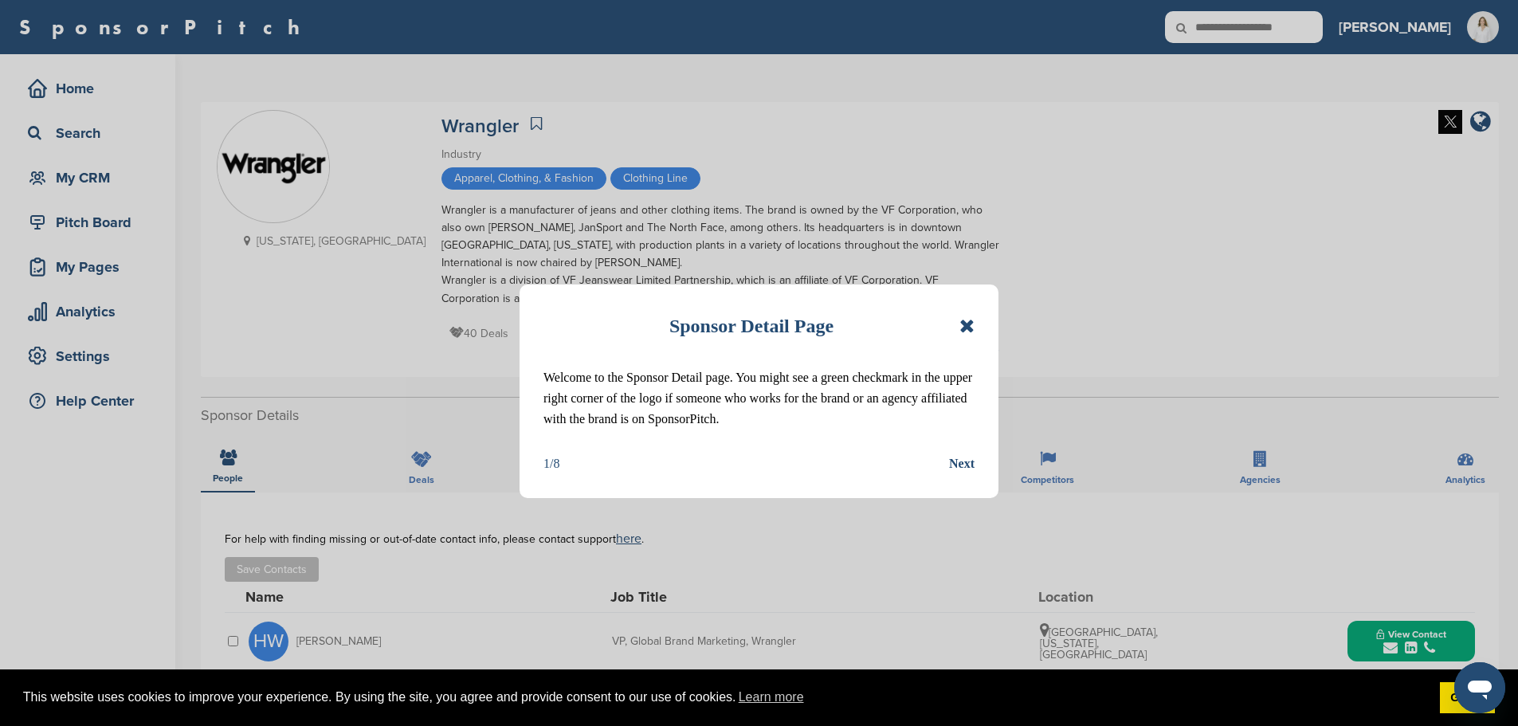
drag, startPoint x: 960, startPoint y: 323, endPoint x: 982, endPoint y: 320, distance: 21.6
click at [961, 323] on icon at bounding box center [966, 325] width 15 height 19
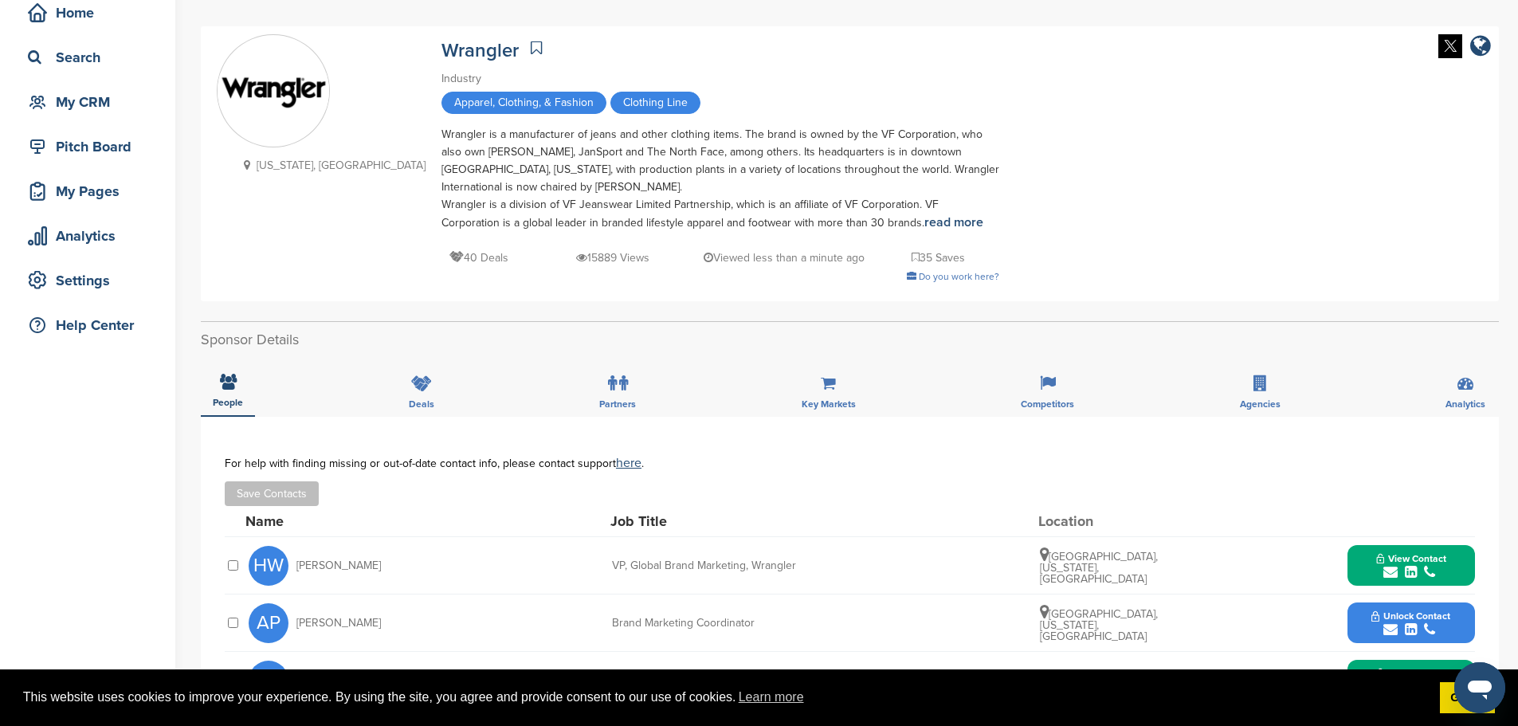
scroll to position [319, 0]
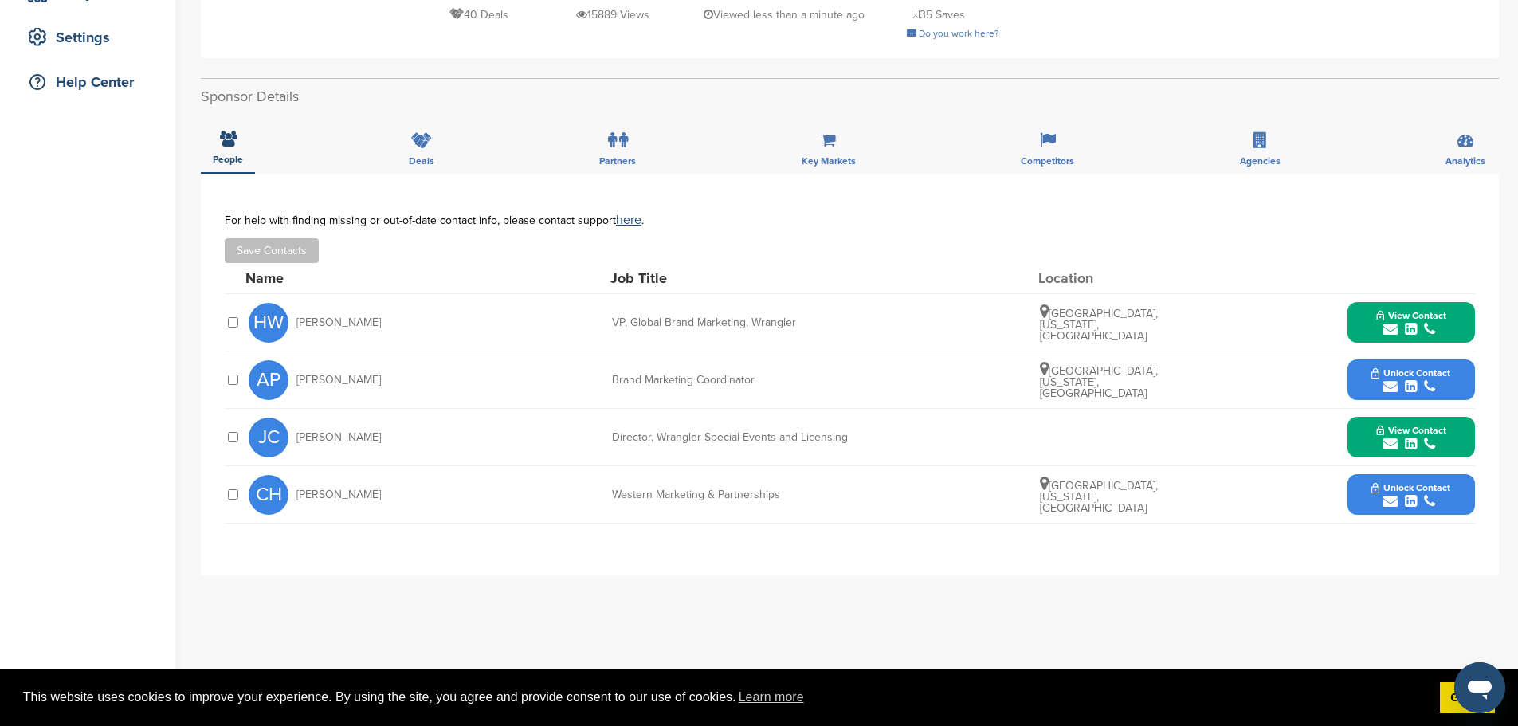
click at [1432, 318] on span "View Contact" at bounding box center [1411, 315] width 70 height 11
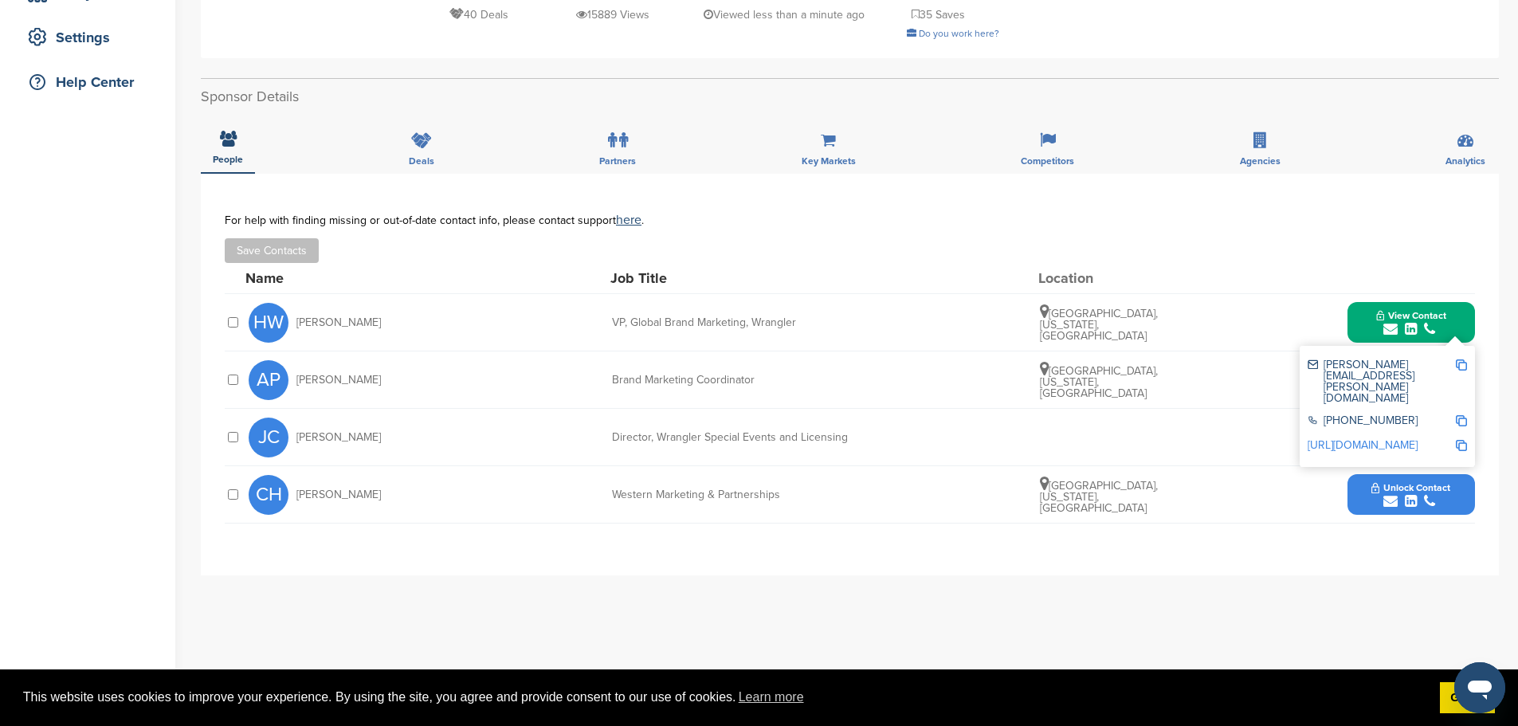
click at [1226, 236] on div "For help with finding missing or out-of-date contact info, please contact suppo…" at bounding box center [850, 238] width 1250 height 49
click at [1225, 342] on div "HW Holly Wheeler VP, Global Brand Marketing, Wrangler Belews Creek, North Carol…" at bounding box center [862, 322] width 1226 height 57
click at [1456, 363] on img at bounding box center [1461, 364] width 11 height 11
click at [508, 389] on div "AP Ashley Pollard Brand Marketing Coordinator Greensboro, North Carolina, Unite…" at bounding box center [862, 379] width 1226 height 57
drag, startPoint x: 280, startPoint y: 322, endPoint x: 345, endPoint y: 333, distance: 66.3
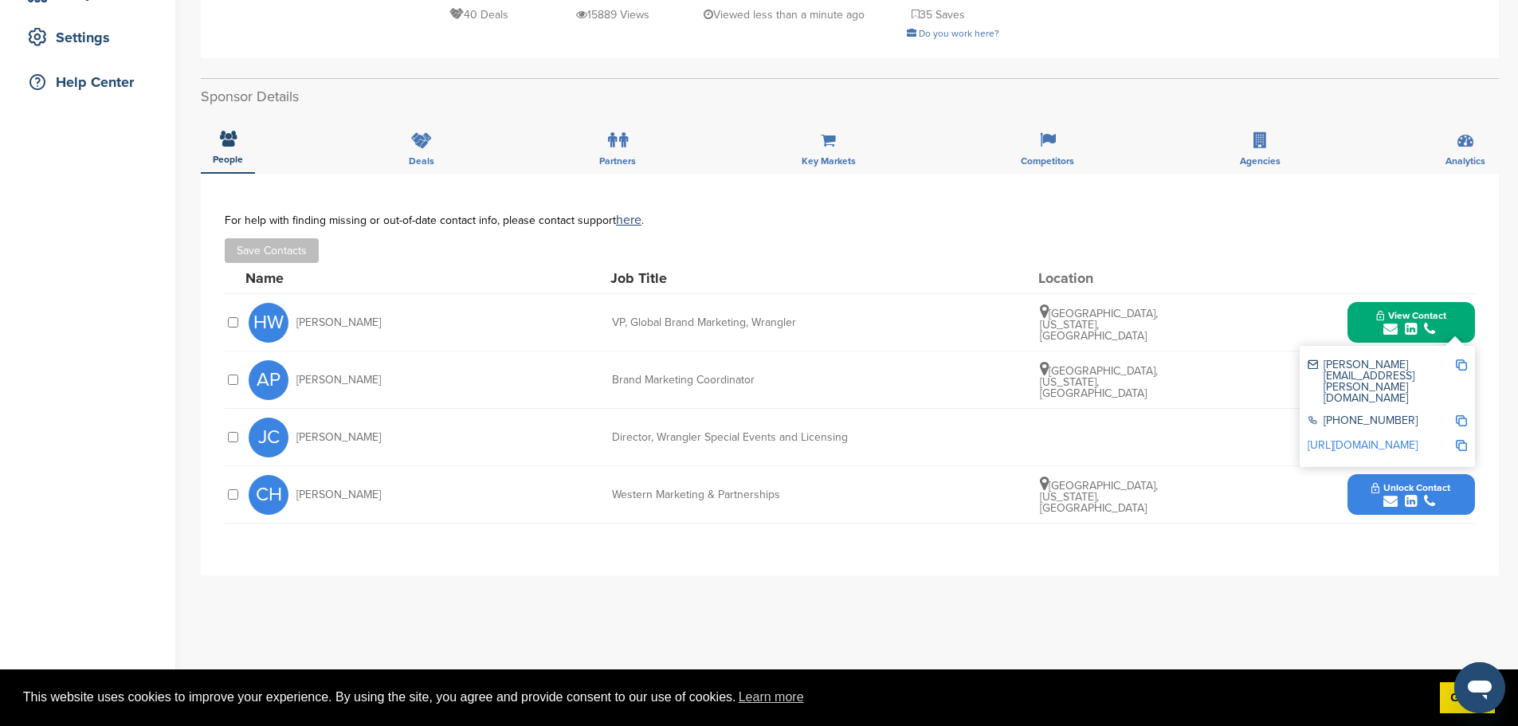
click at [282, 322] on span "HW" at bounding box center [269, 323] width 40 height 40
click at [348, 333] on div "HW Holly Wheeler" at bounding box center [336, 323] width 175 height 40
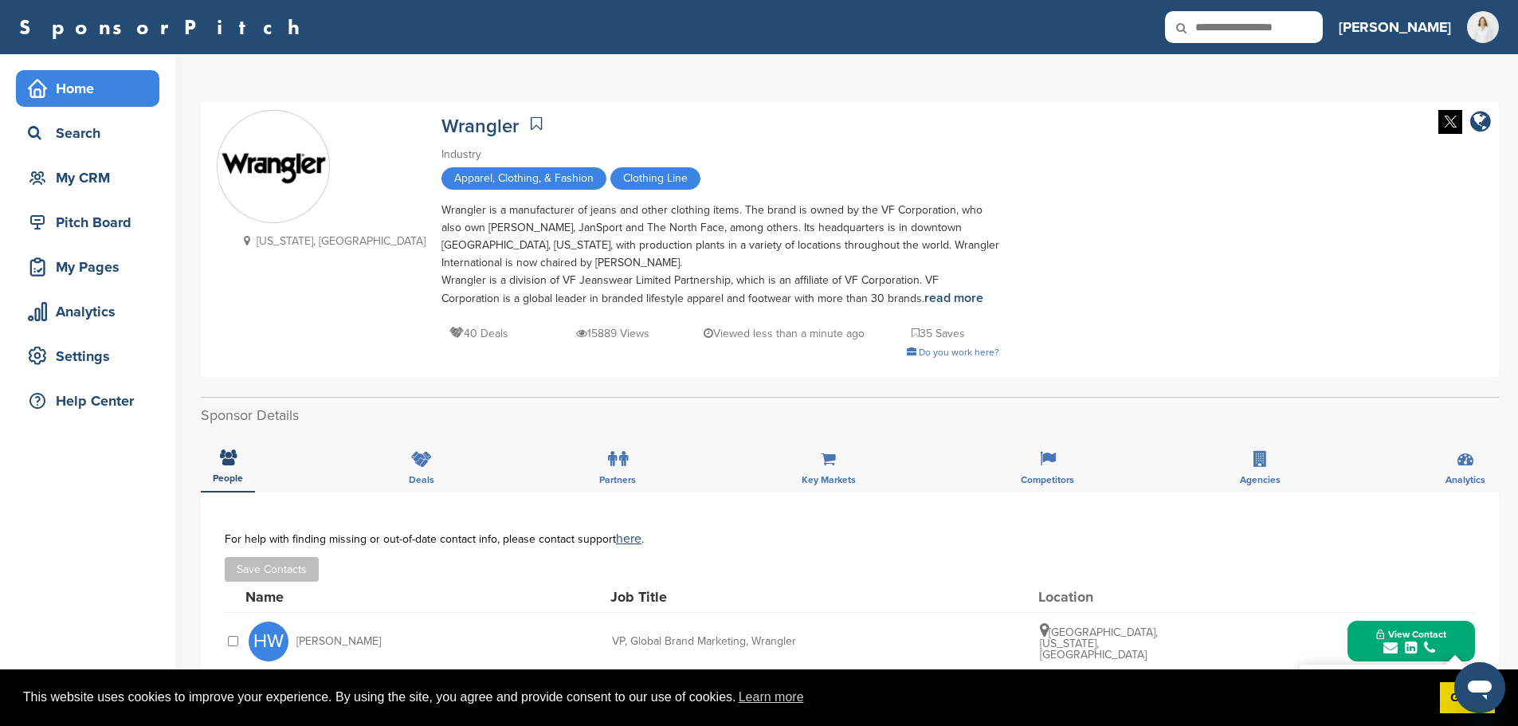
click at [73, 100] on div "Home" at bounding box center [91, 88] width 135 height 29
click at [76, 139] on div "Search" at bounding box center [91, 133] width 135 height 29
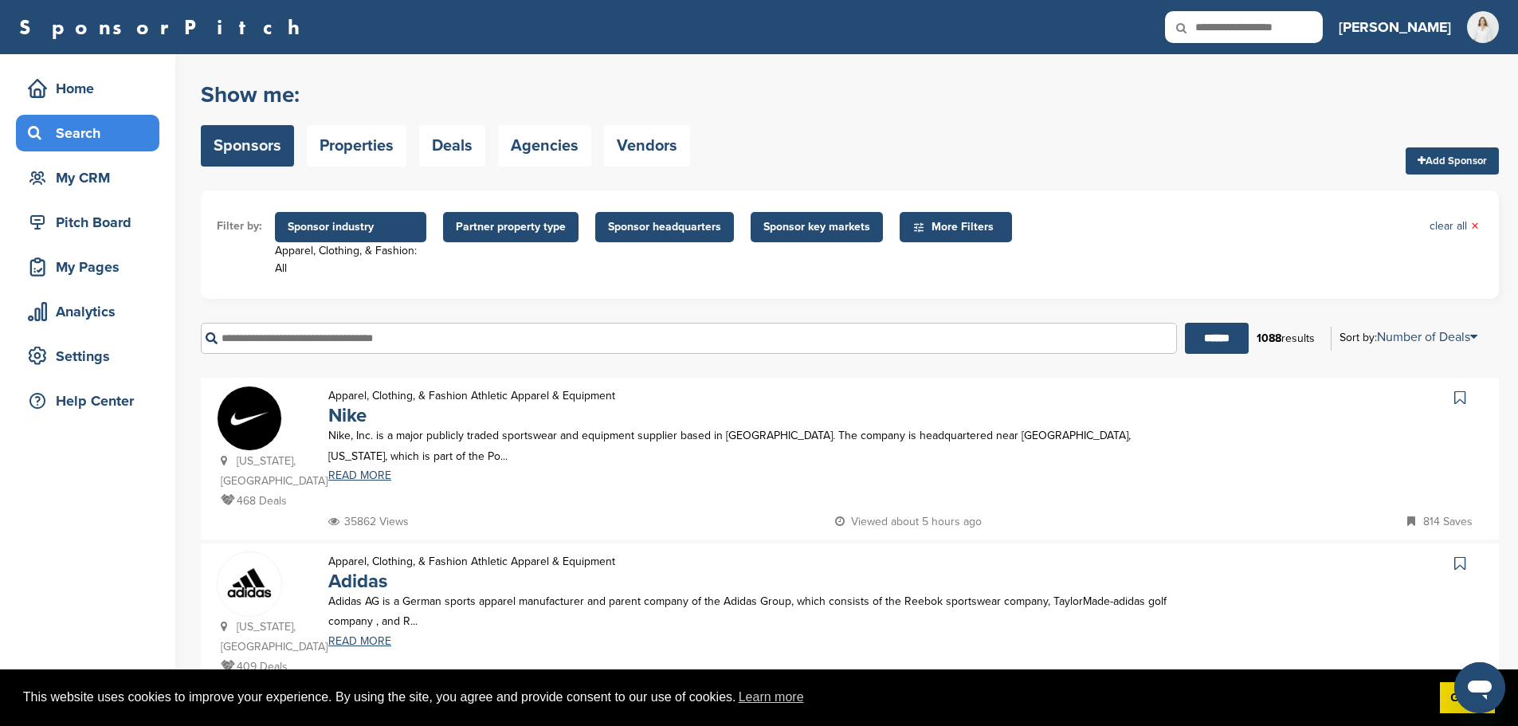
click at [375, 235] on span "Sponsor industry" at bounding box center [351, 227] width 126 height 18
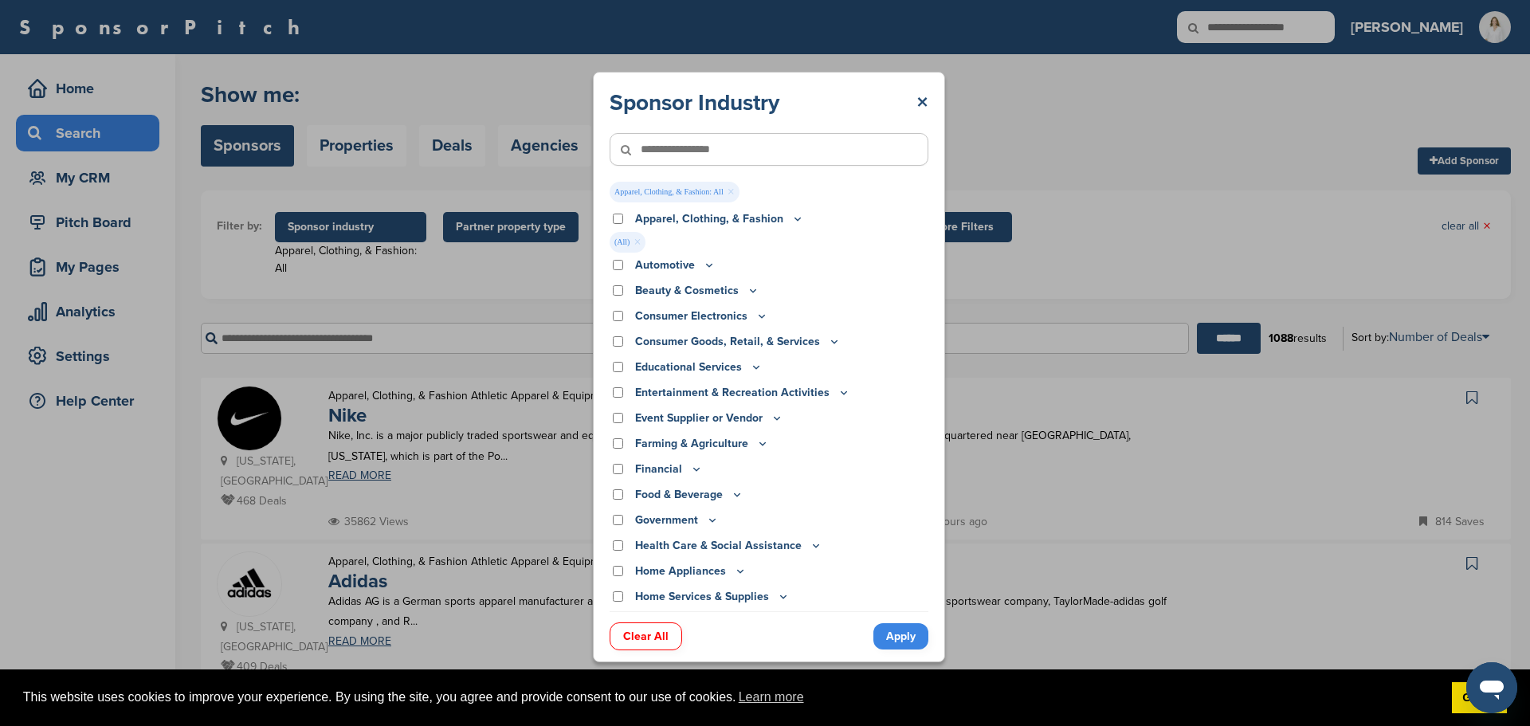
click at [897, 634] on link "Apply" at bounding box center [900, 636] width 55 height 26
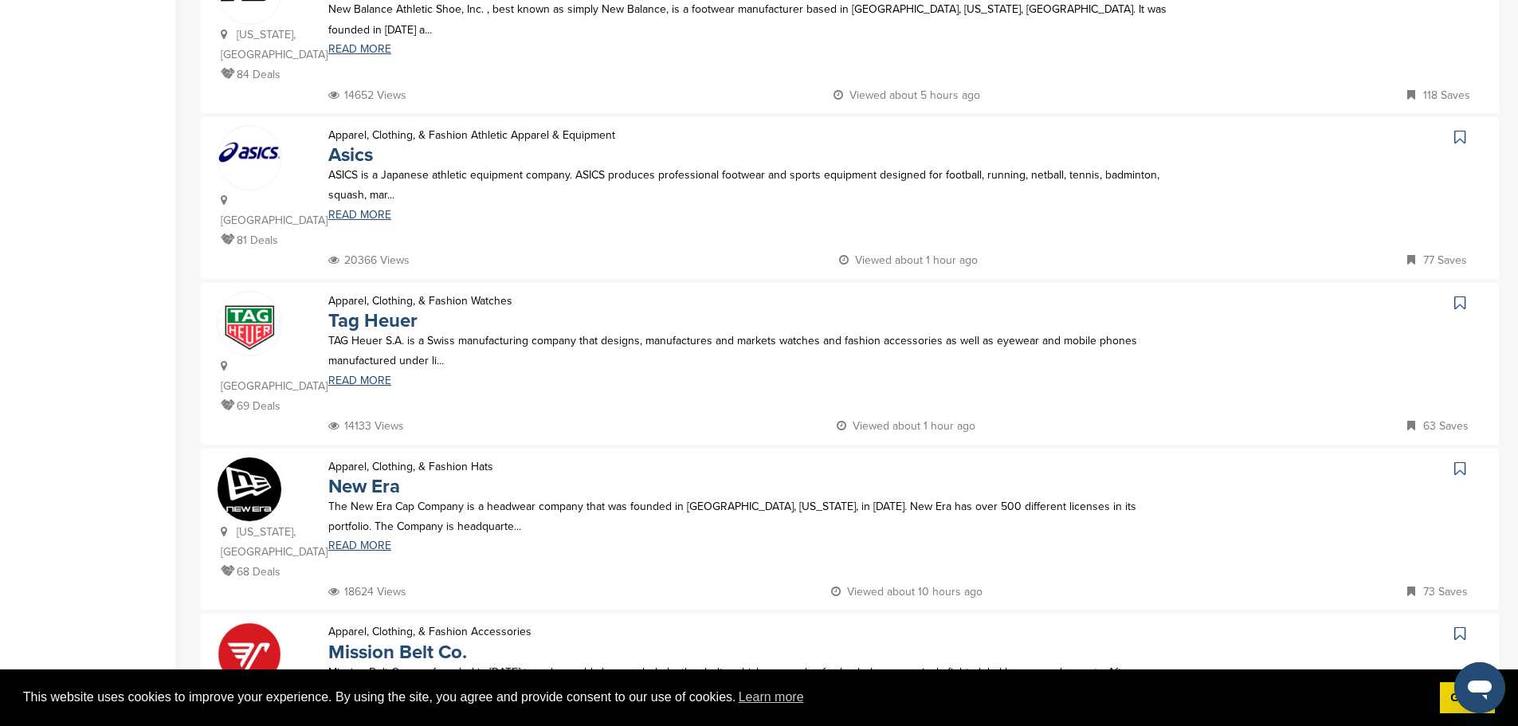
scroll to position [1514, 0]
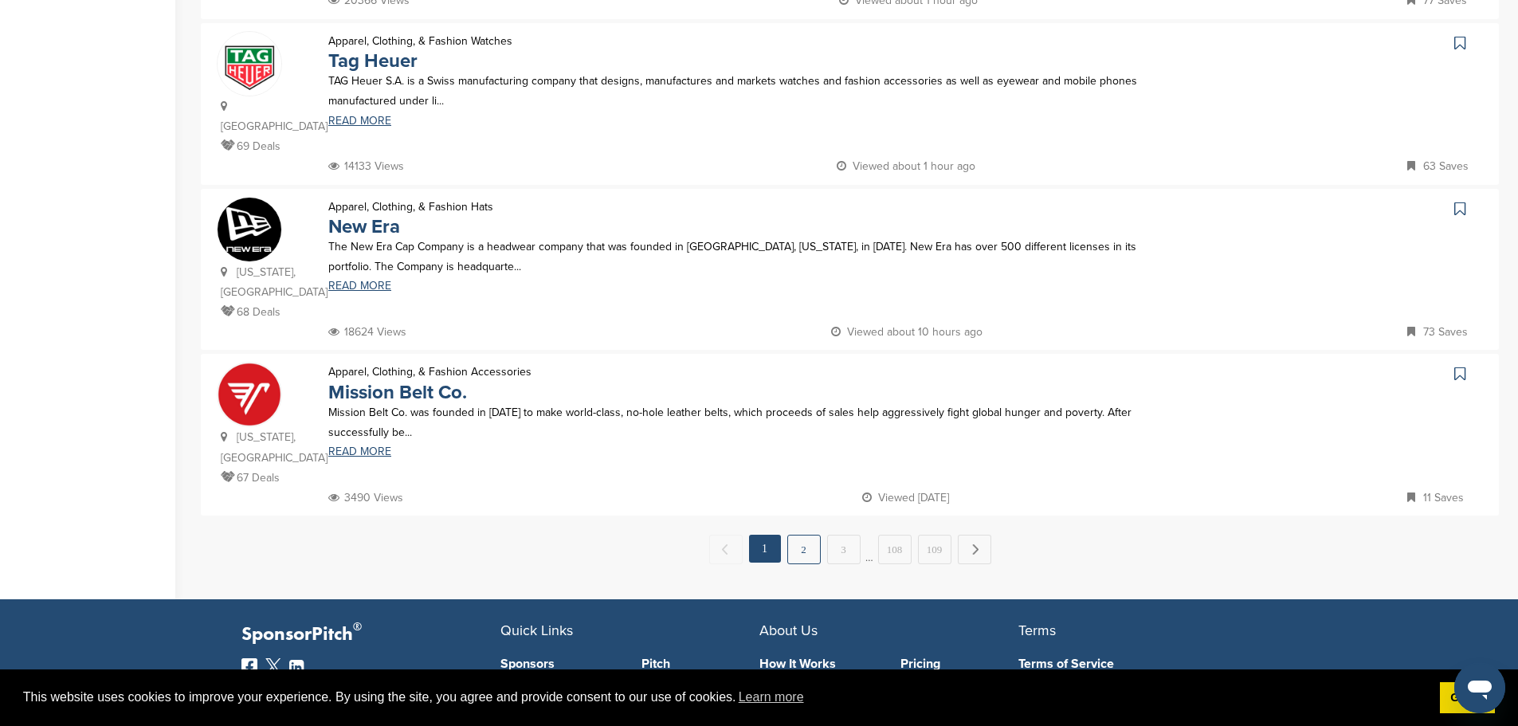
click at [806, 535] on link "2" at bounding box center [803, 549] width 33 height 29
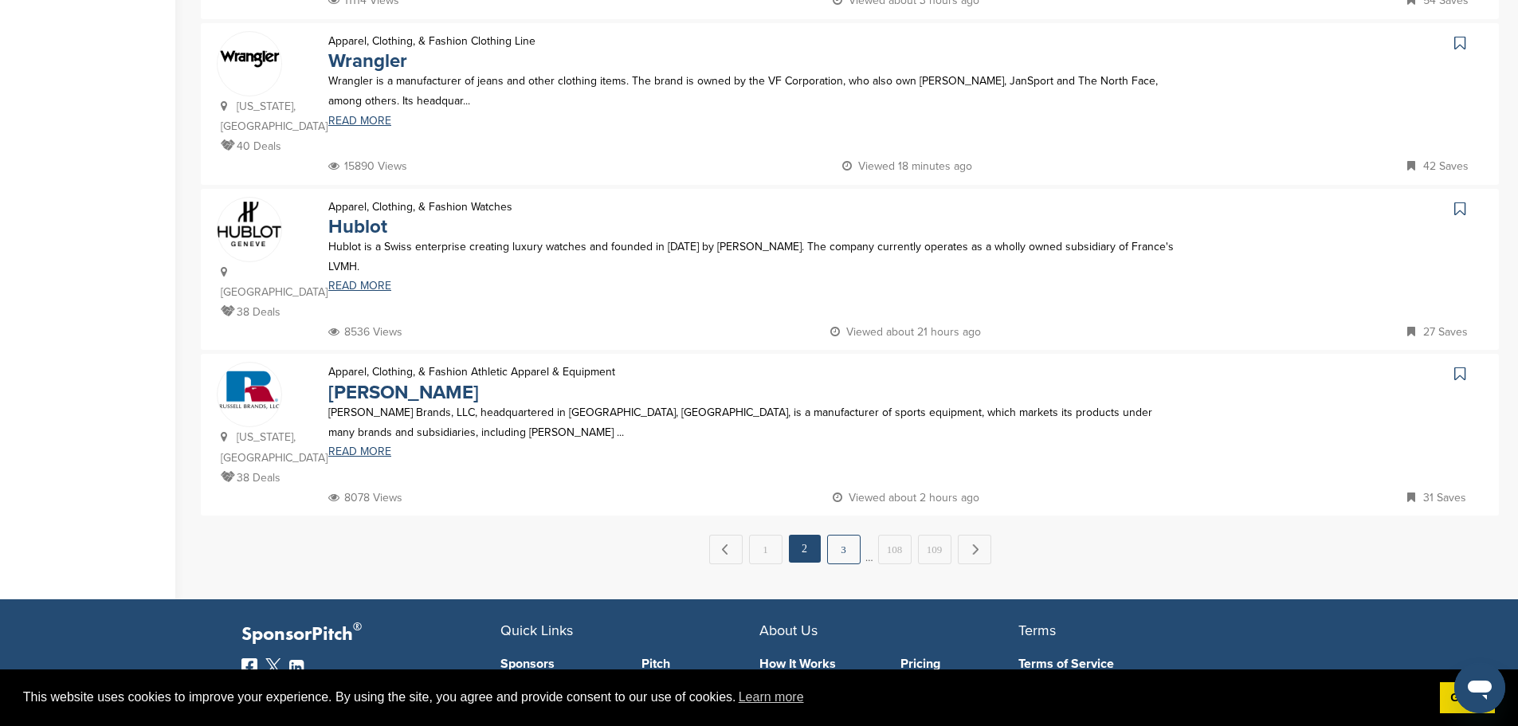
click at [842, 535] on link "3" at bounding box center [843, 549] width 33 height 29
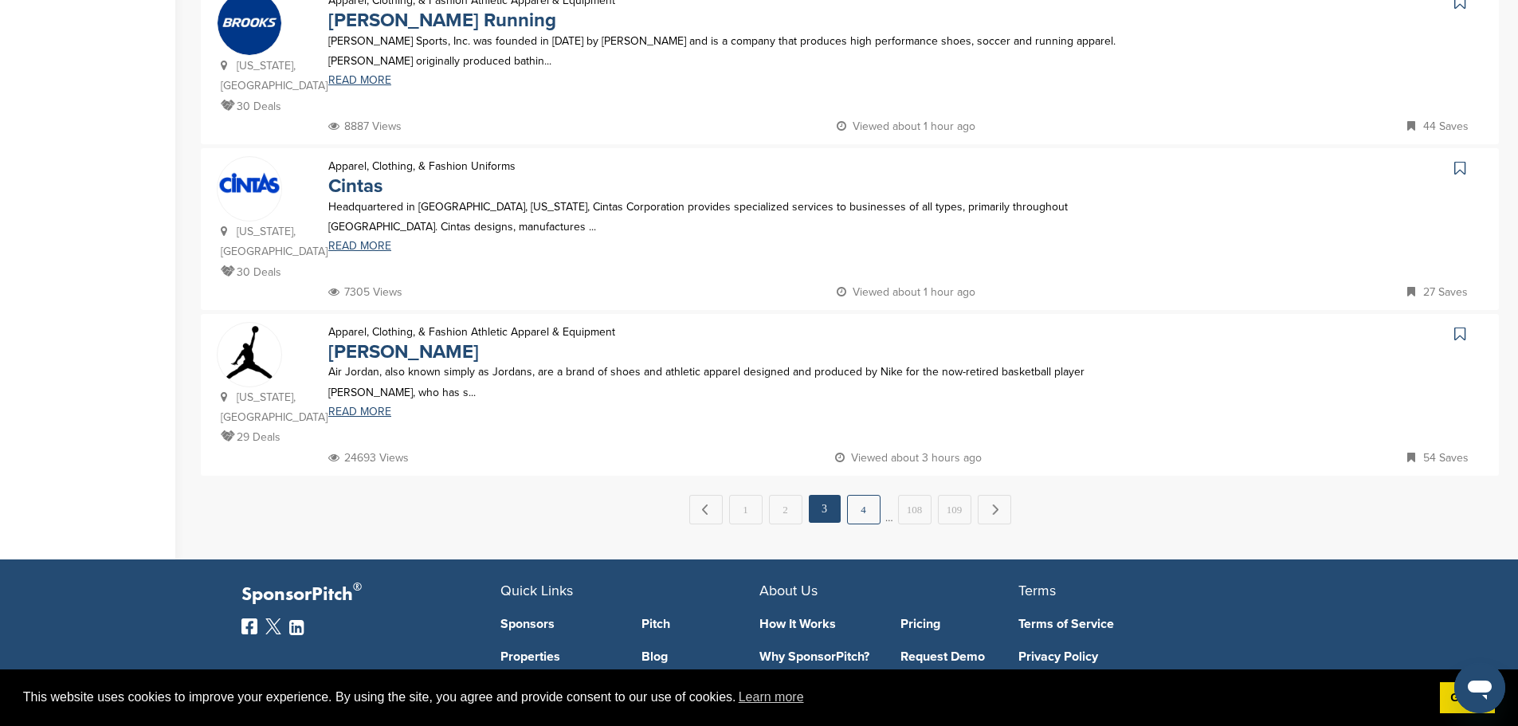
click at [853, 495] on link "4" at bounding box center [863, 509] width 33 height 29
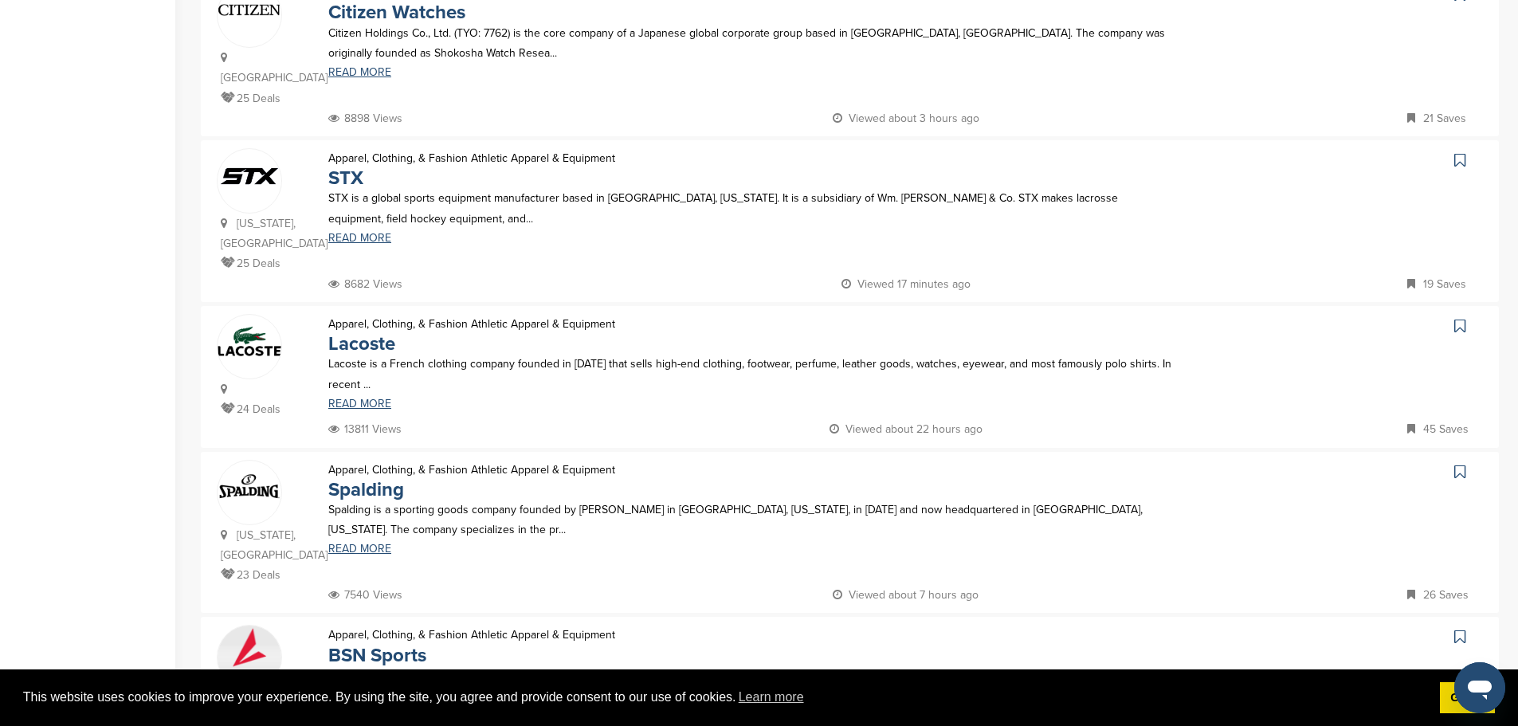
scroll to position [1355, 0]
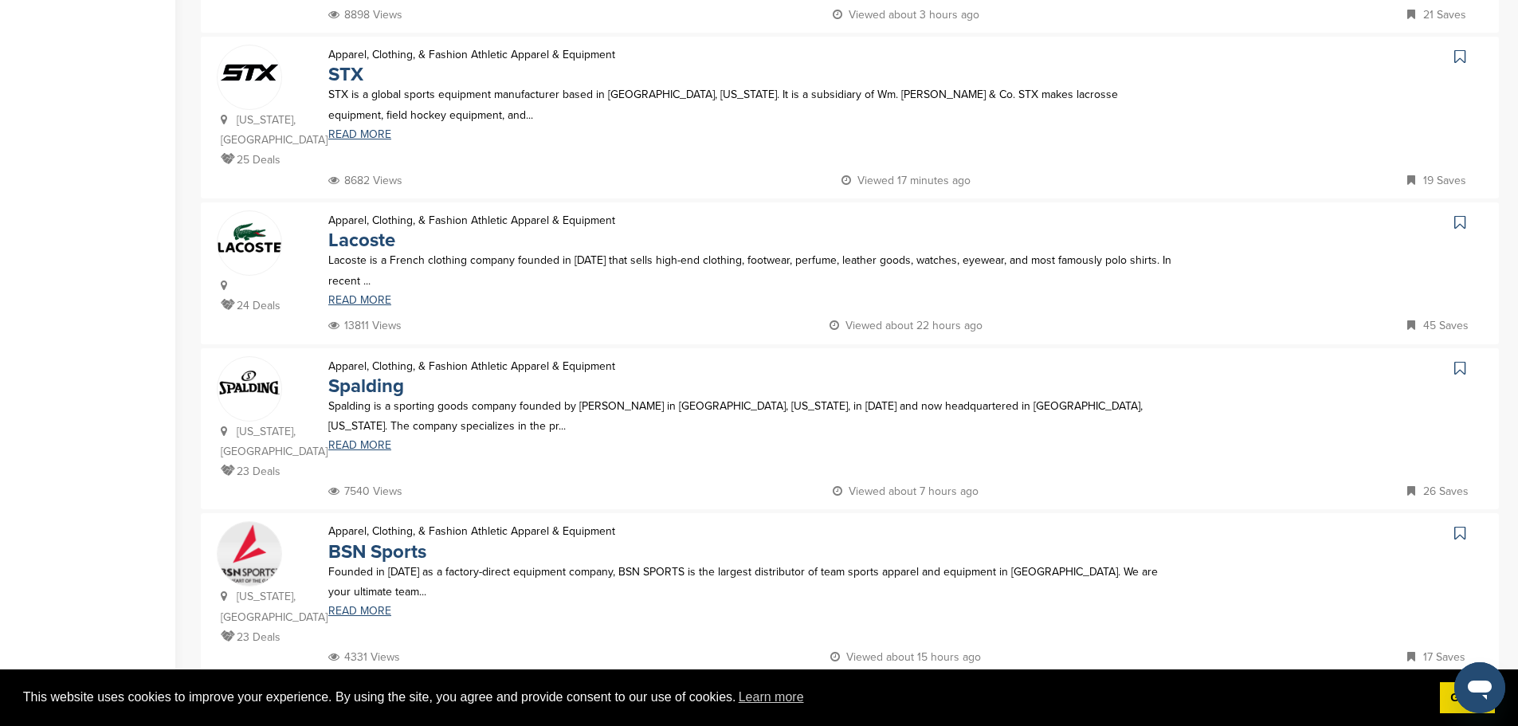
click at [882, 694] on link "5" at bounding box center [883, 708] width 33 height 29
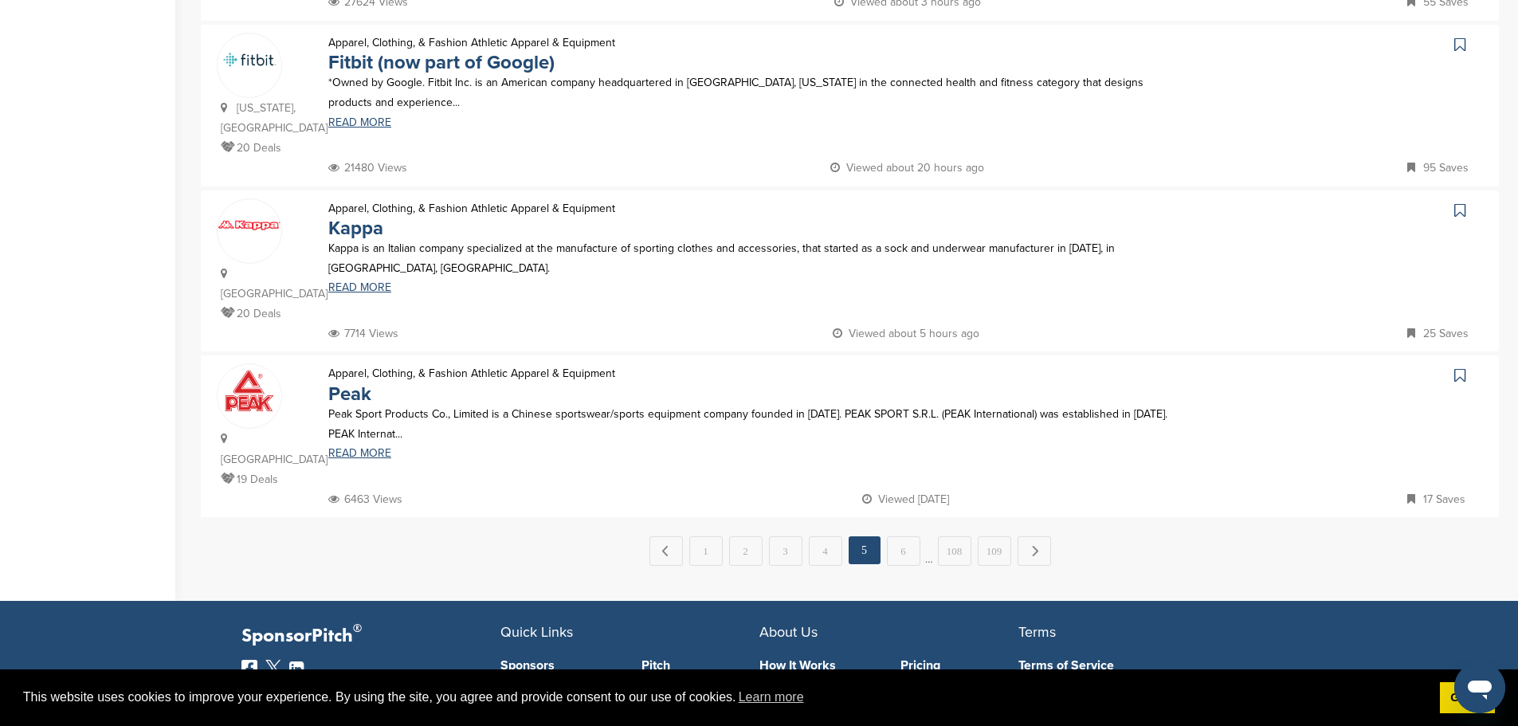
scroll to position [1514, 0]
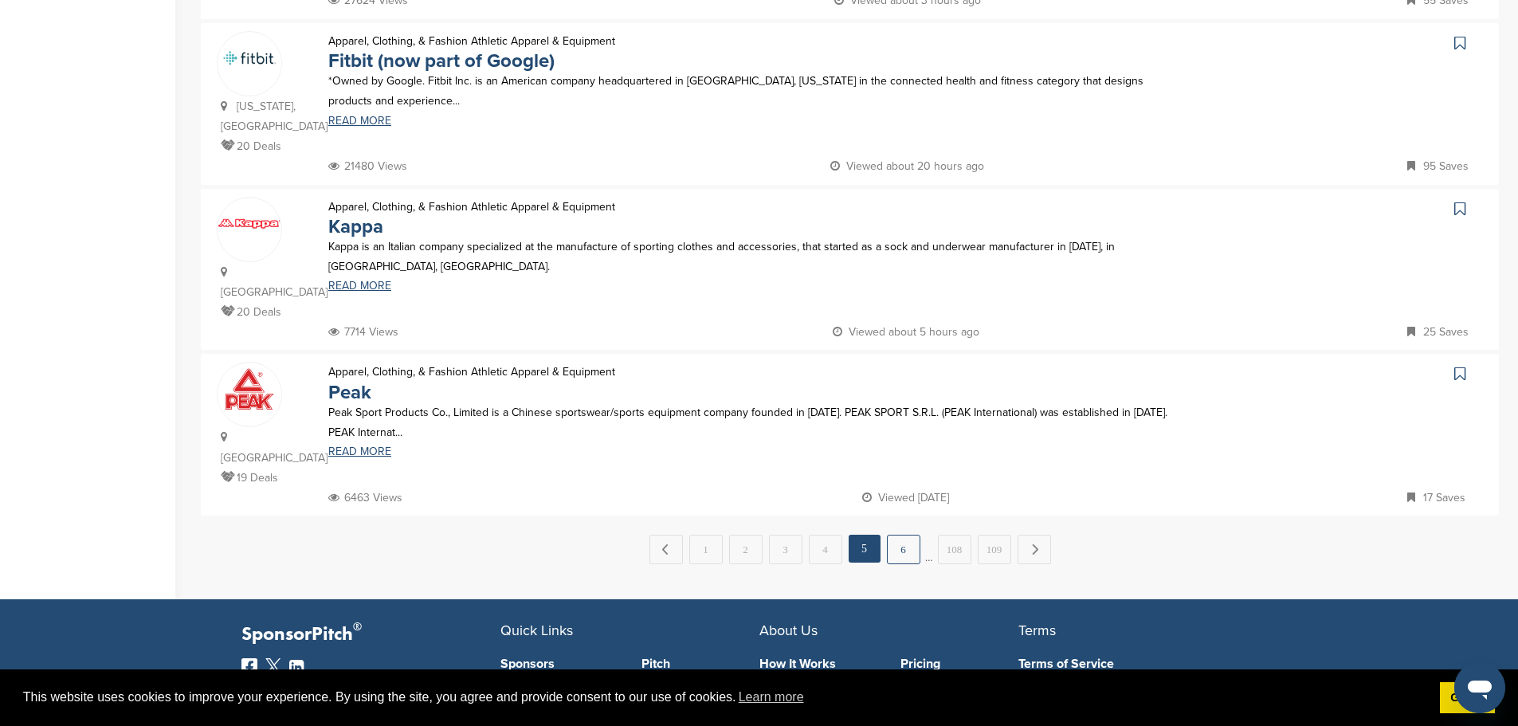
click at [892, 535] on link "6" at bounding box center [903, 549] width 33 height 29
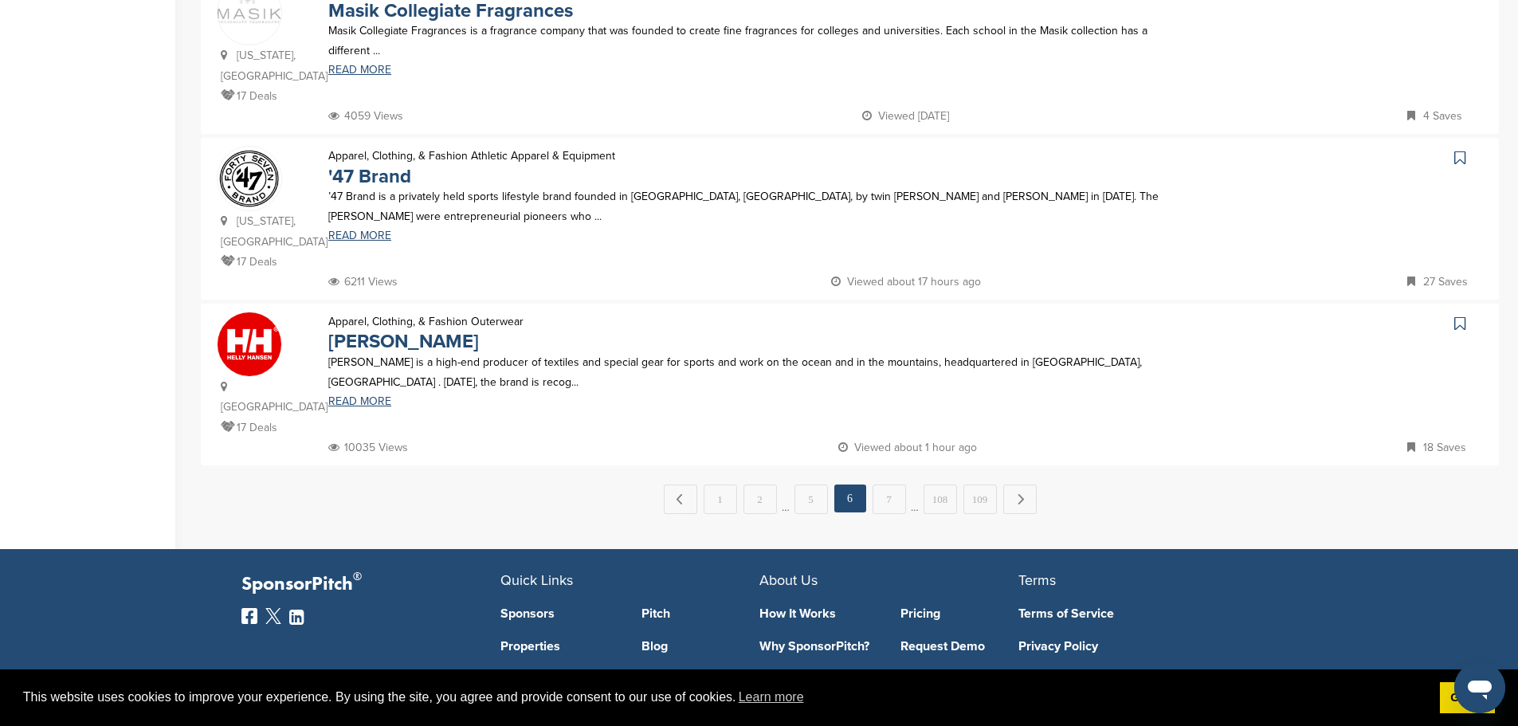
scroll to position [1594, 0]
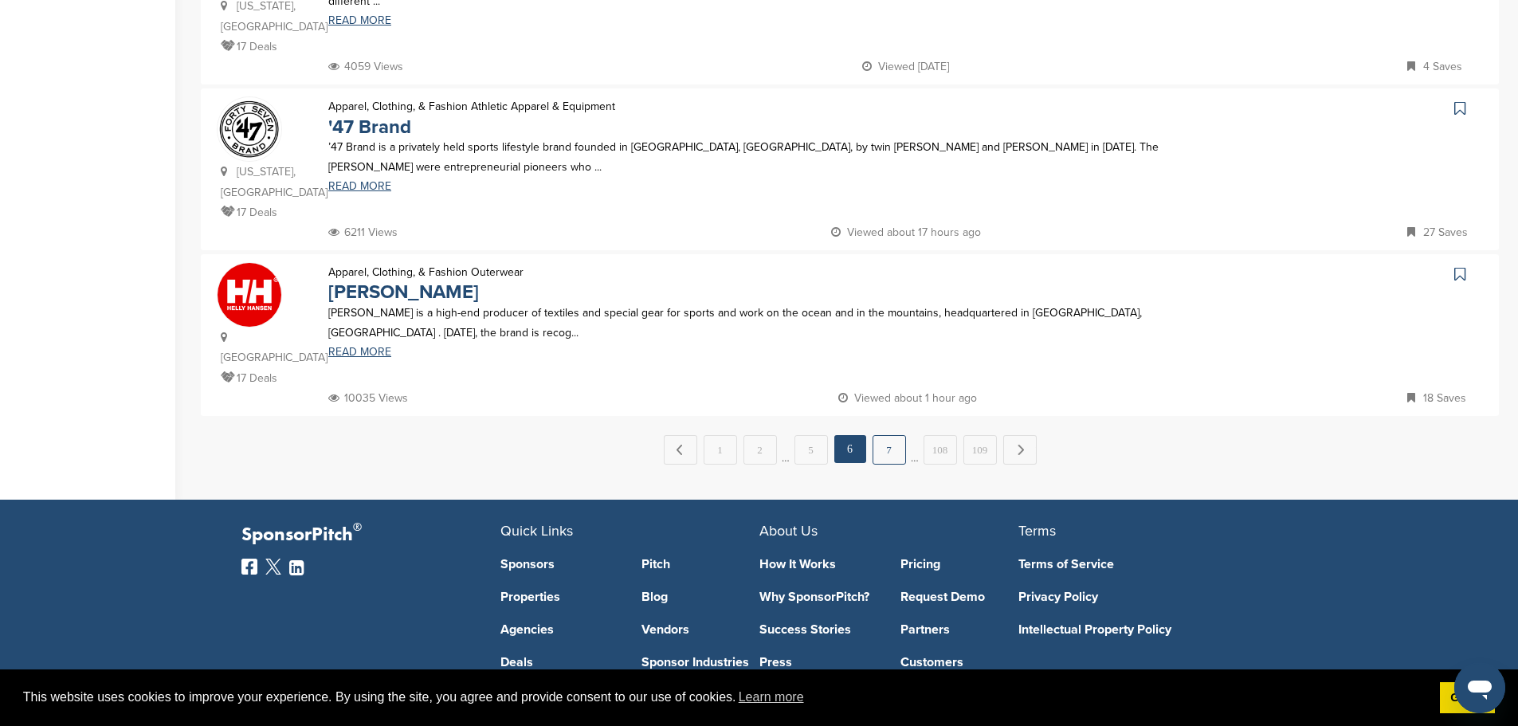
click at [885, 435] on link "7" at bounding box center [889, 449] width 33 height 29
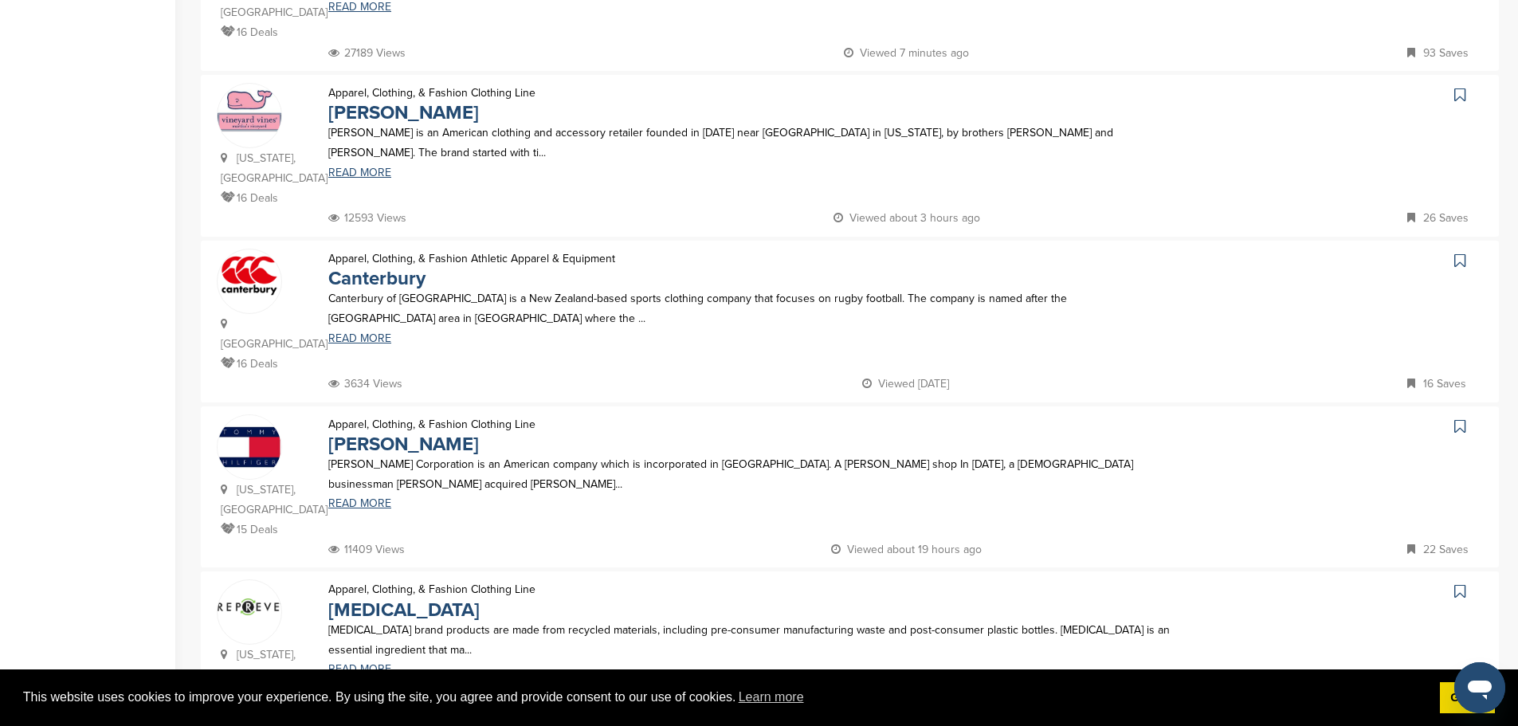
scroll to position [1514, 0]
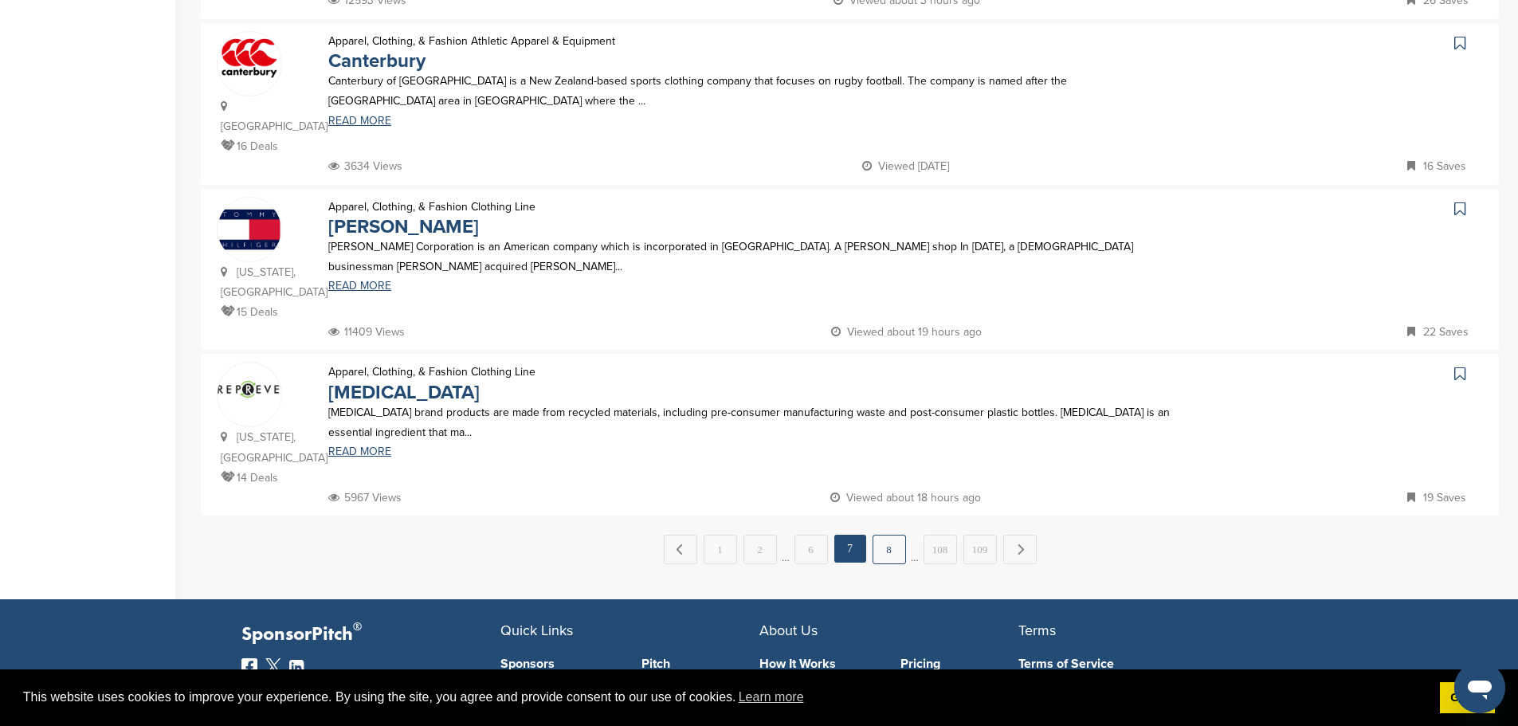
click at [896, 535] on link "8" at bounding box center [889, 549] width 33 height 29
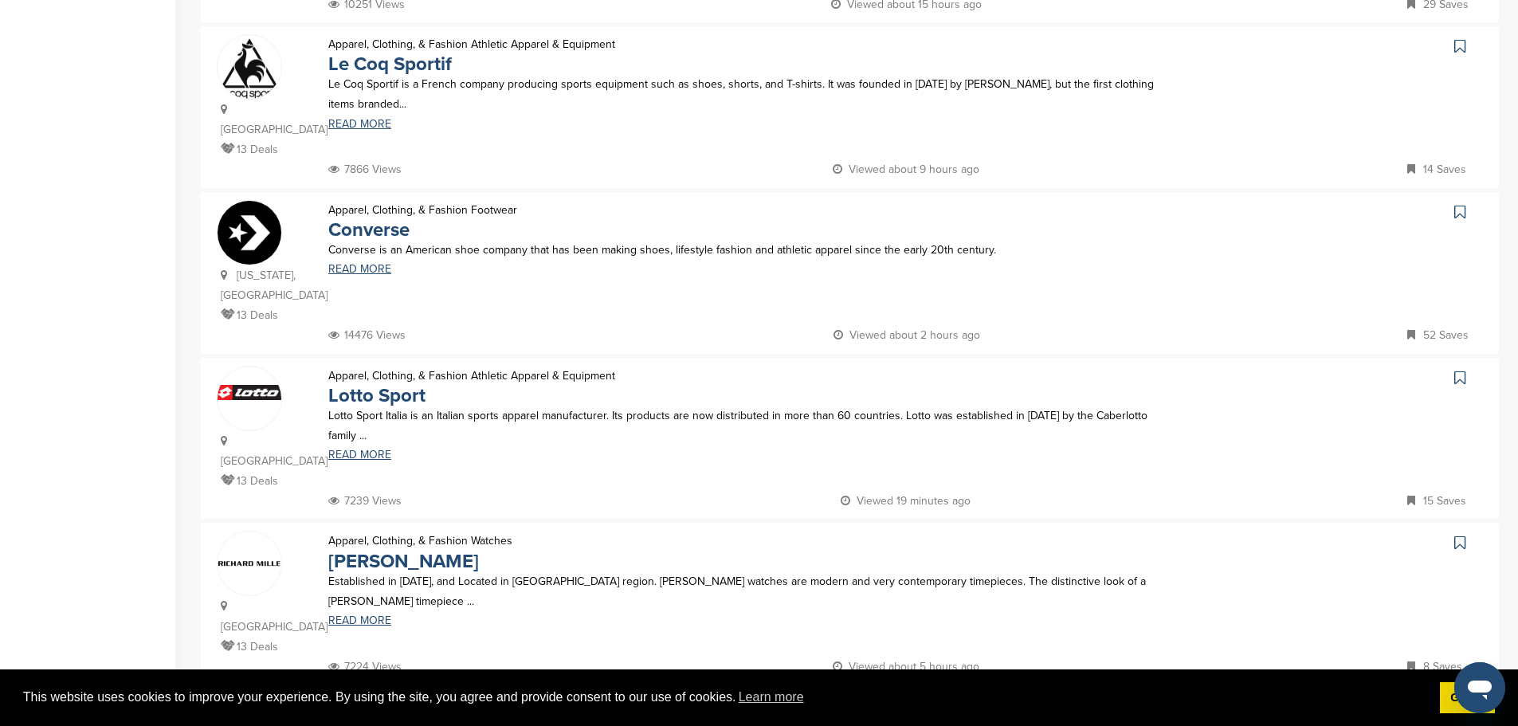
scroll to position [1355, 0]
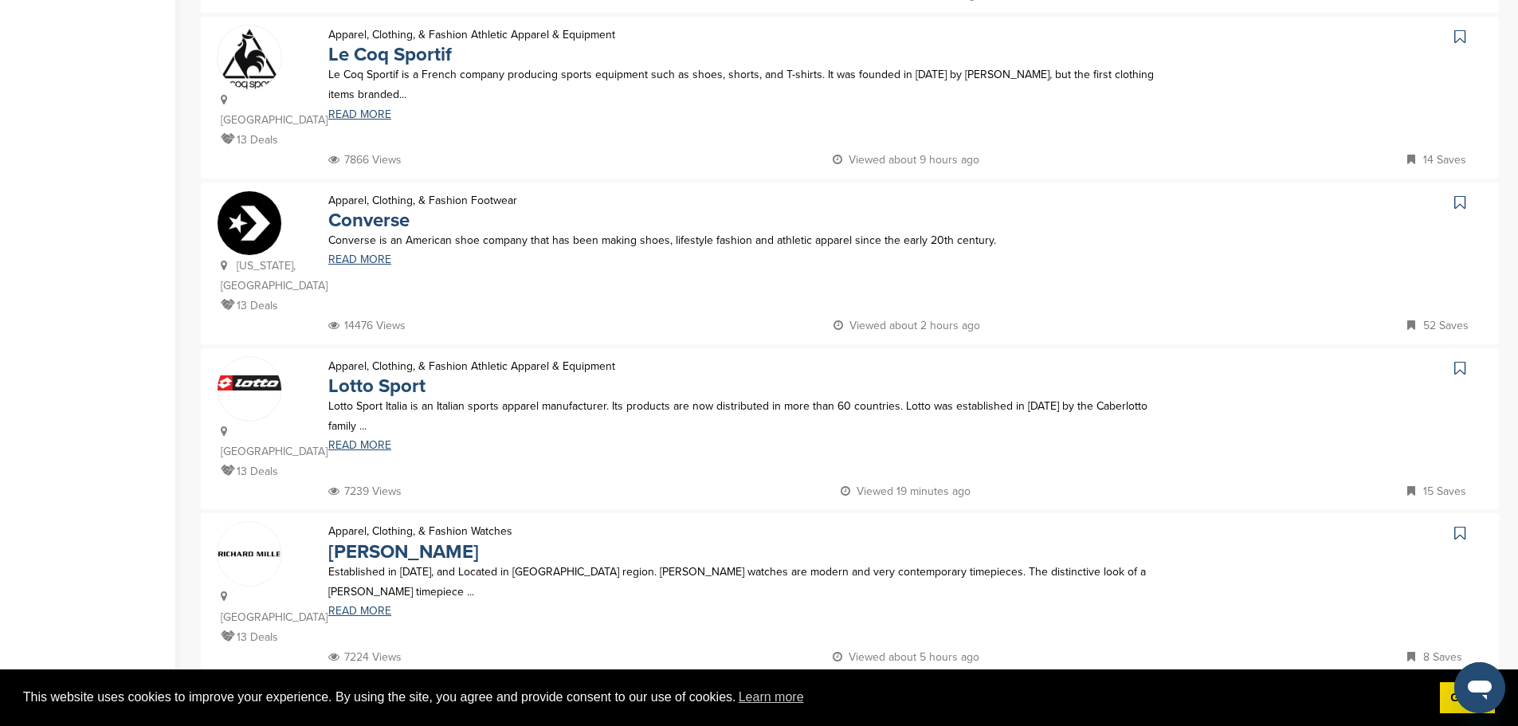
click at [888, 694] on link "9" at bounding box center [889, 708] width 33 height 29
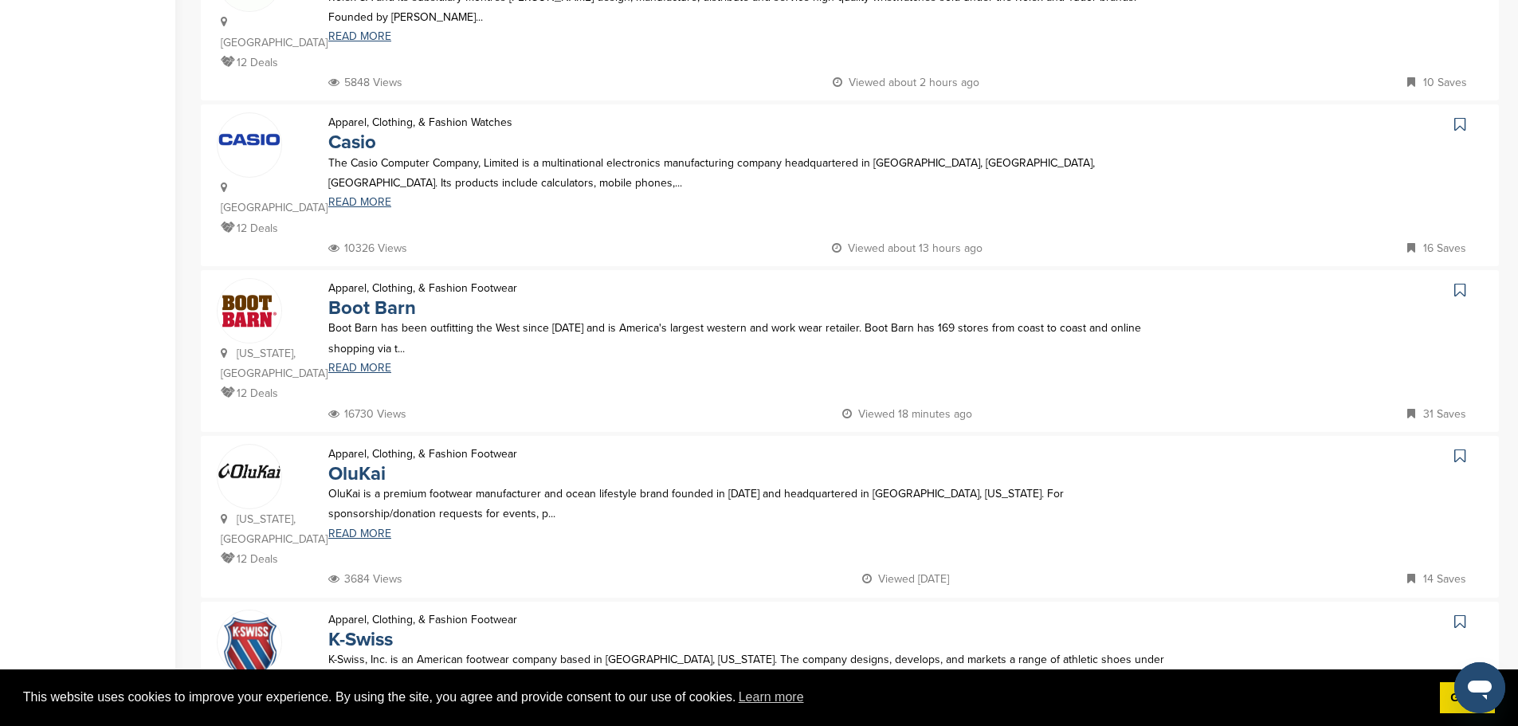
scroll to position [1036, 0]
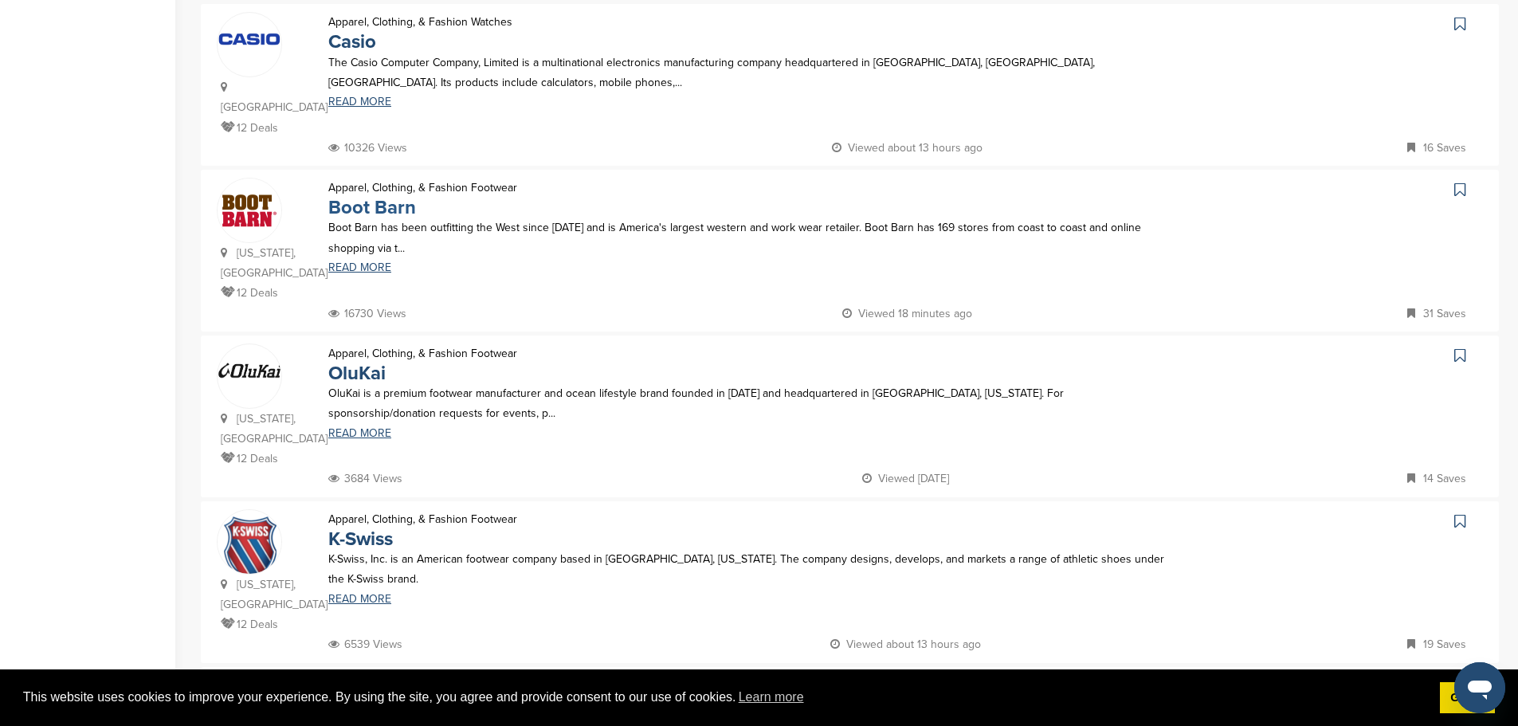
click at [370, 196] on link "Boot Barn" at bounding box center [372, 207] width 88 height 23
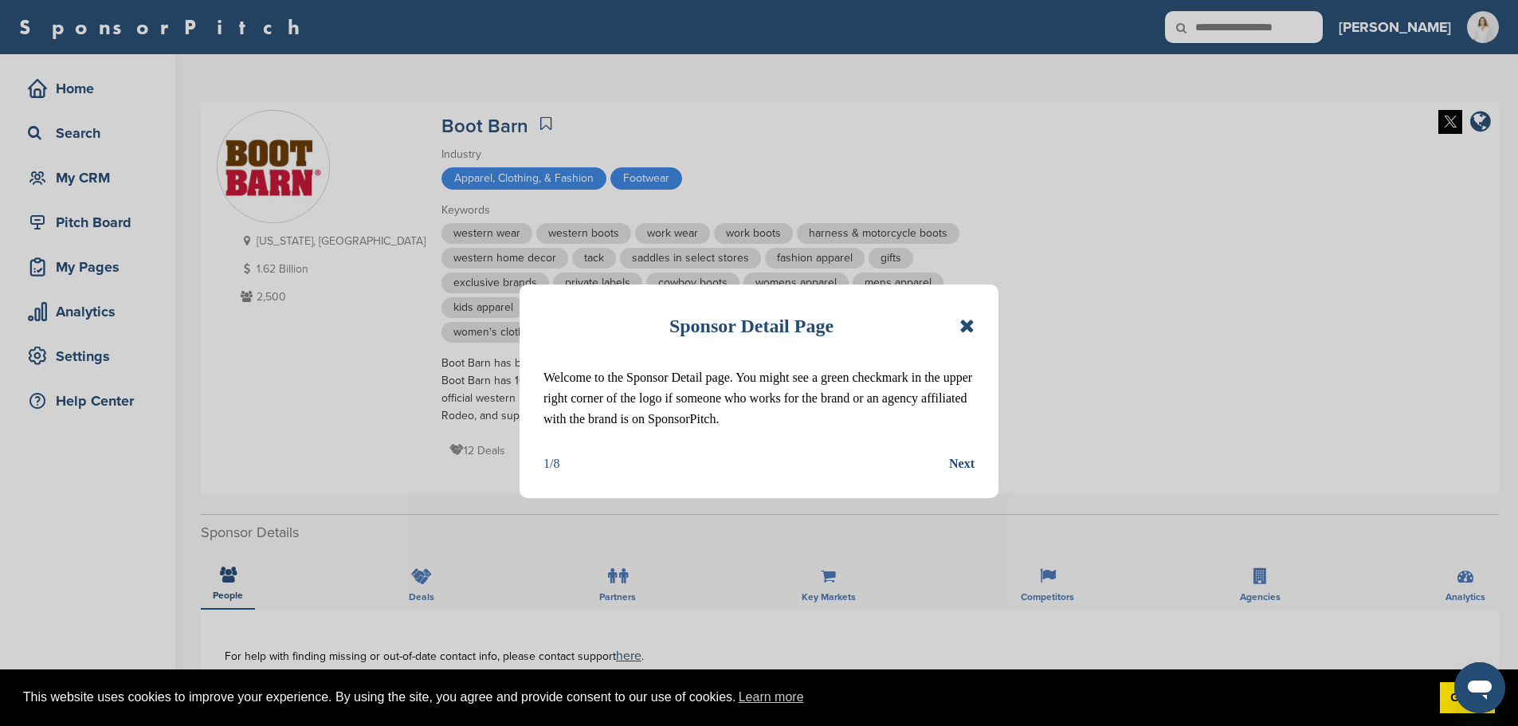
drag, startPoint x: 964, startPoint y: 313, endPoint x: 966, endPoint y: 324, distance: 10.5
click at [964, 316] on div "Sponsor Detail Page" at bounding box center [759, 325] width 431 height 35
click at [967, 325] on icon at bounding box center [966, 325] width 15 height 19
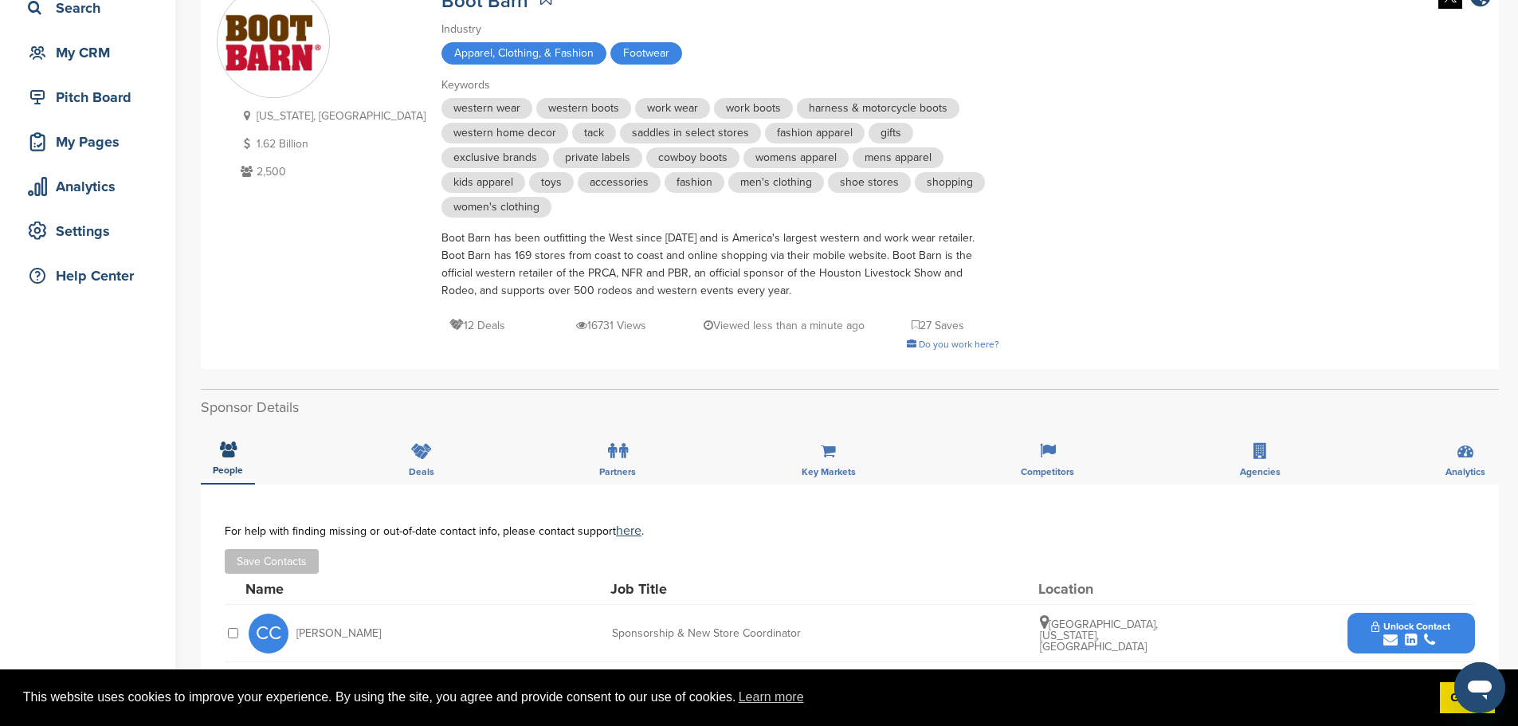
scroll to position [319, 0]
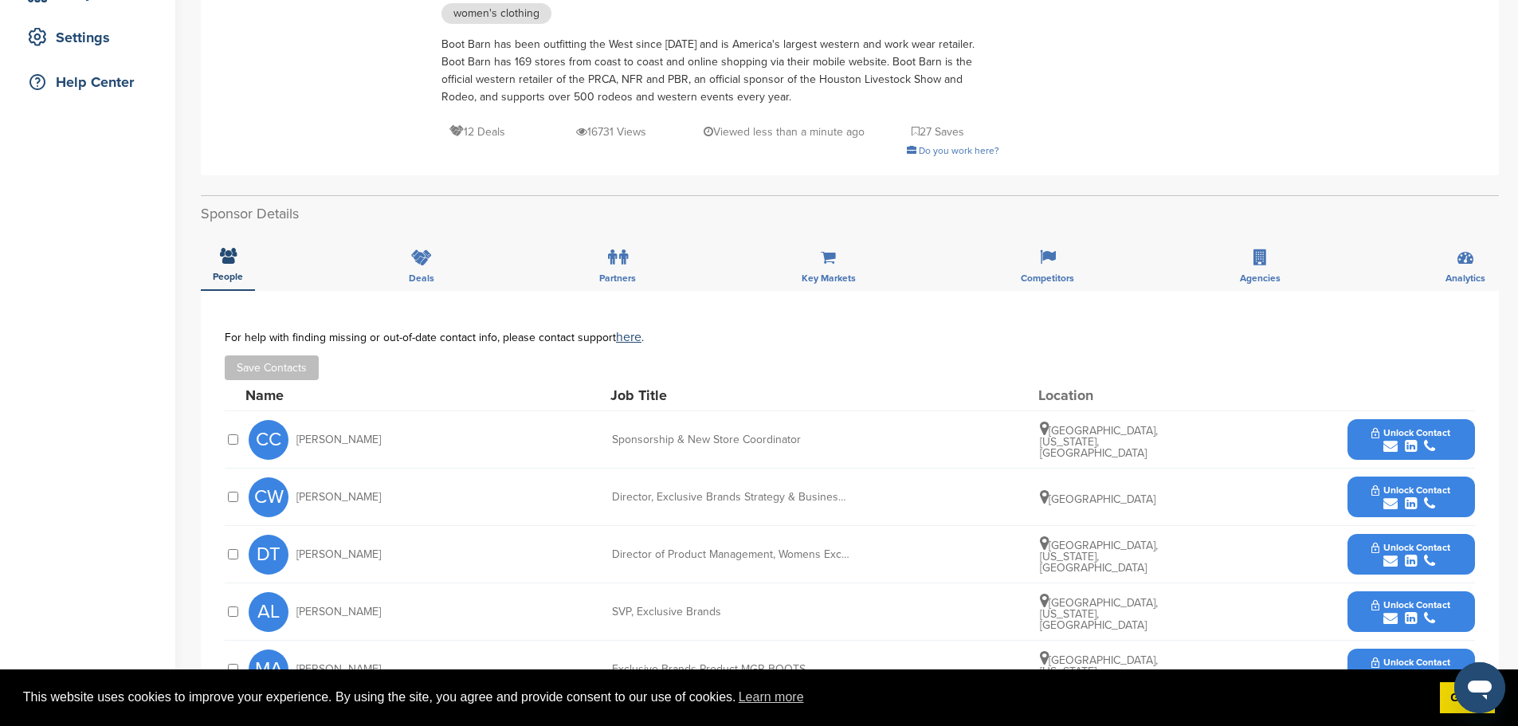
click at [1450, 433] on span "Unlock Contact" at bounding box center [1411, 432] width 79 height 11
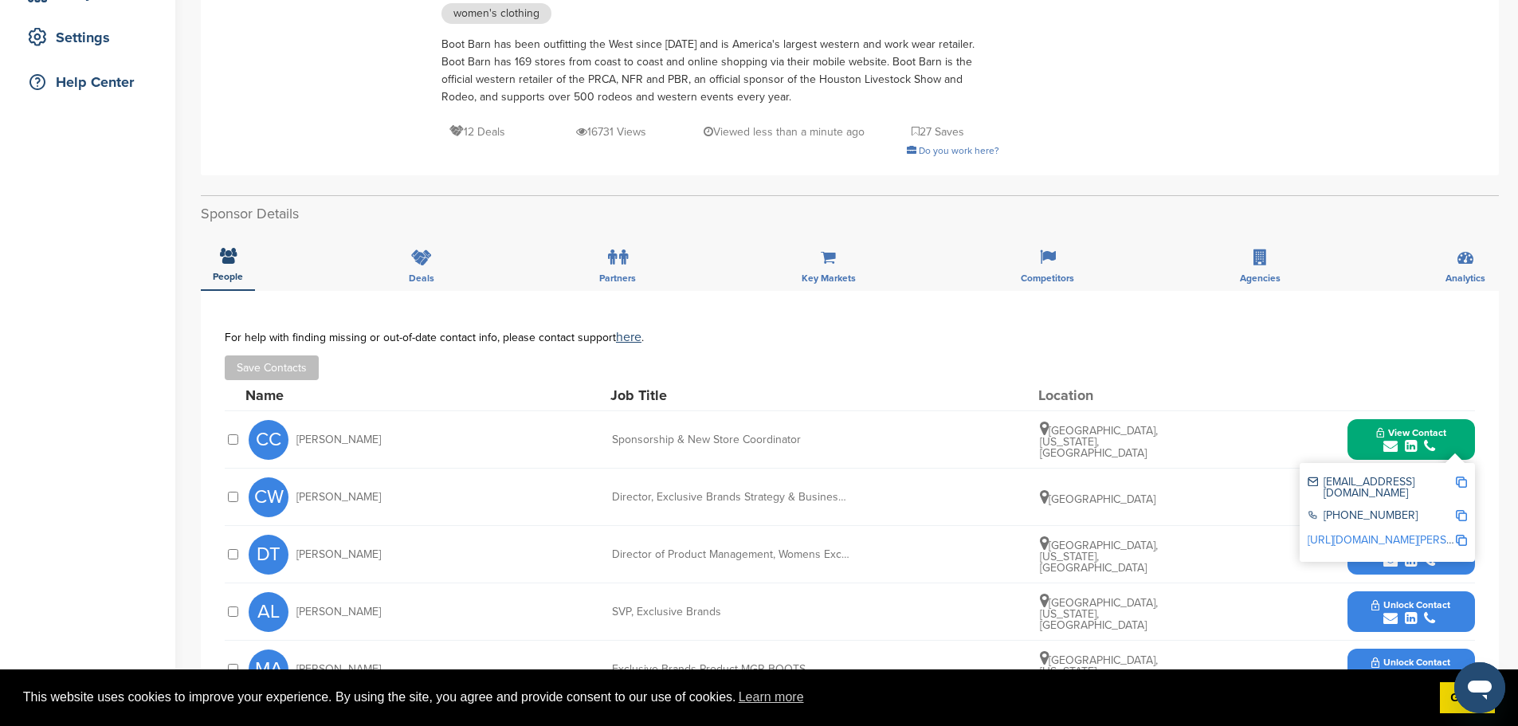
click at [1462, 482] on img at bounding box center [1461, 482] width 11 height 11
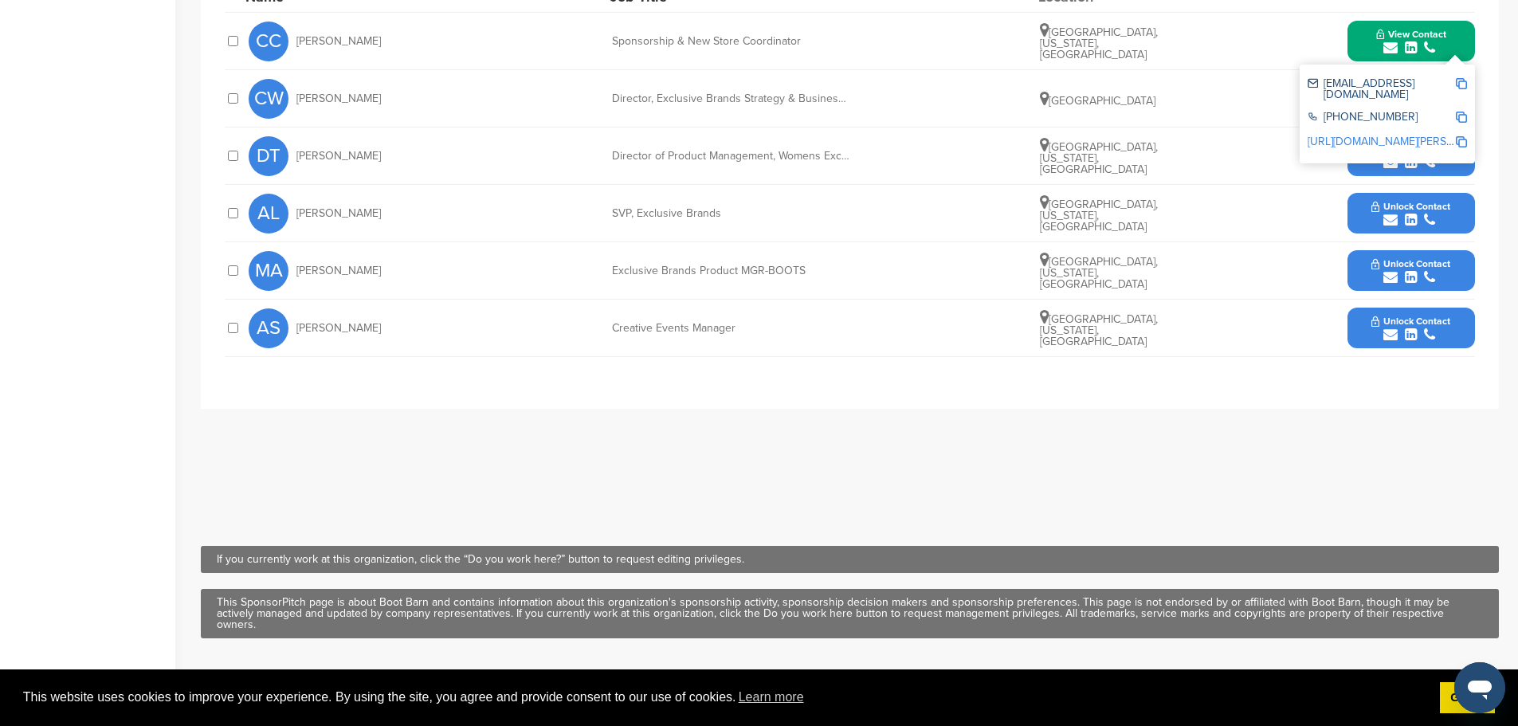
scroll to position [638, 0]
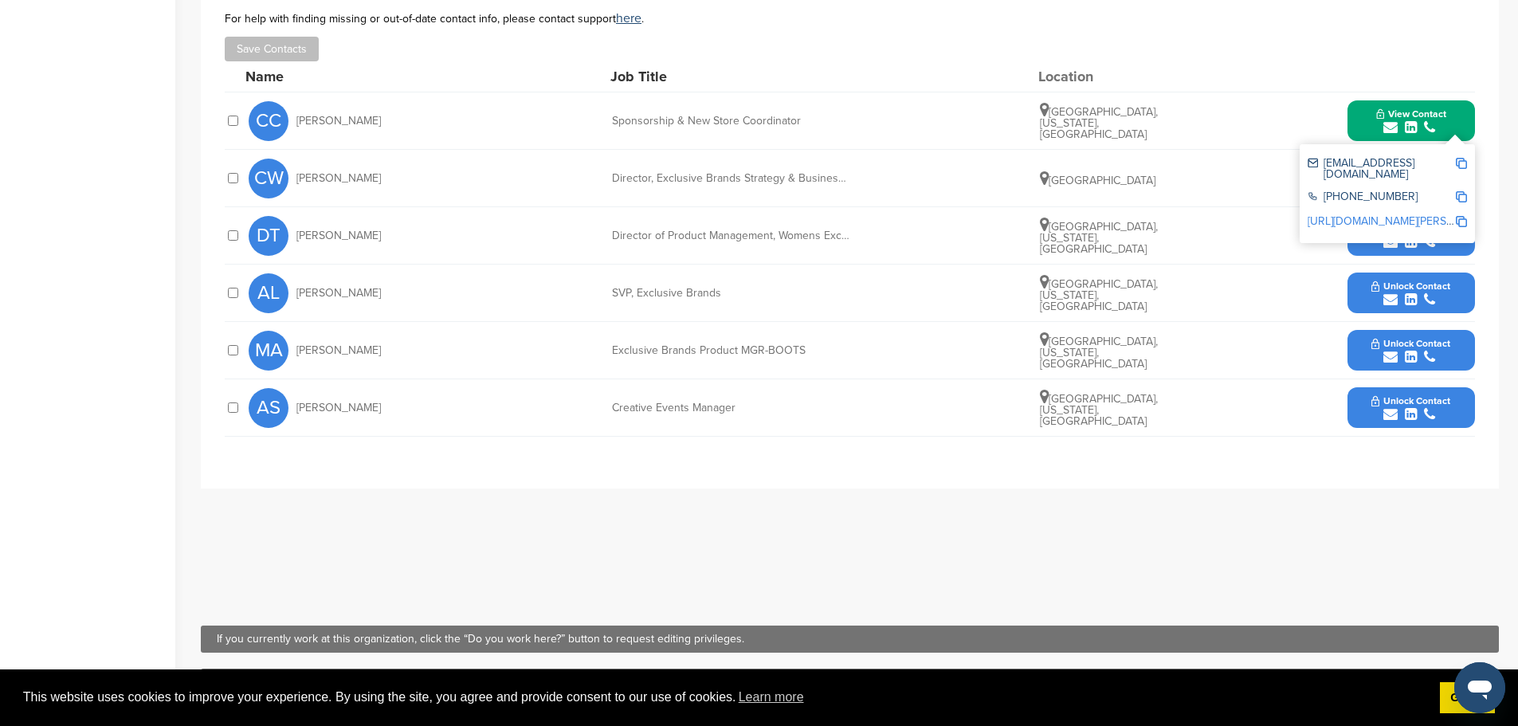
drag, startPoint x: 1424, startPoint y: 157, endPoint x: 1432, endPoint y: 154, distance: 8.6
click at [1424, 157] on div "ccisowski@bootbarn.com" at bounding box center [1387, 168] width 159 height 33
click at [1458, 161] on img at bounding box center [1461, 163] width 11 height 11
